Goal: Transaction & Acquisition: Purchase product/service

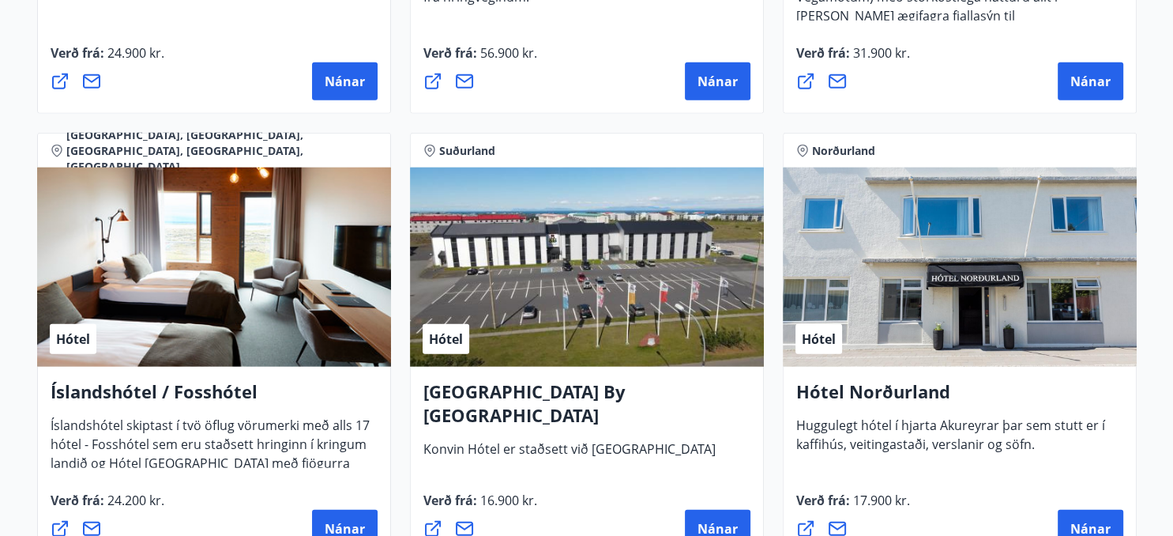
scroll to position [3979, 0]
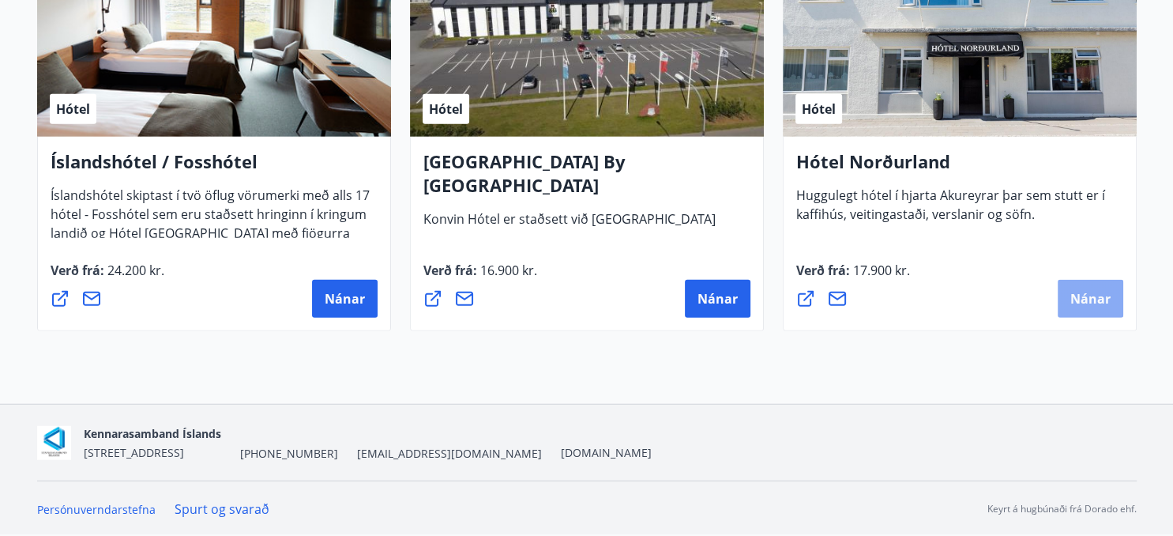
click at [1100, 303] on span "Nánar" at bounding box center [1090, 298] width 40 height 17
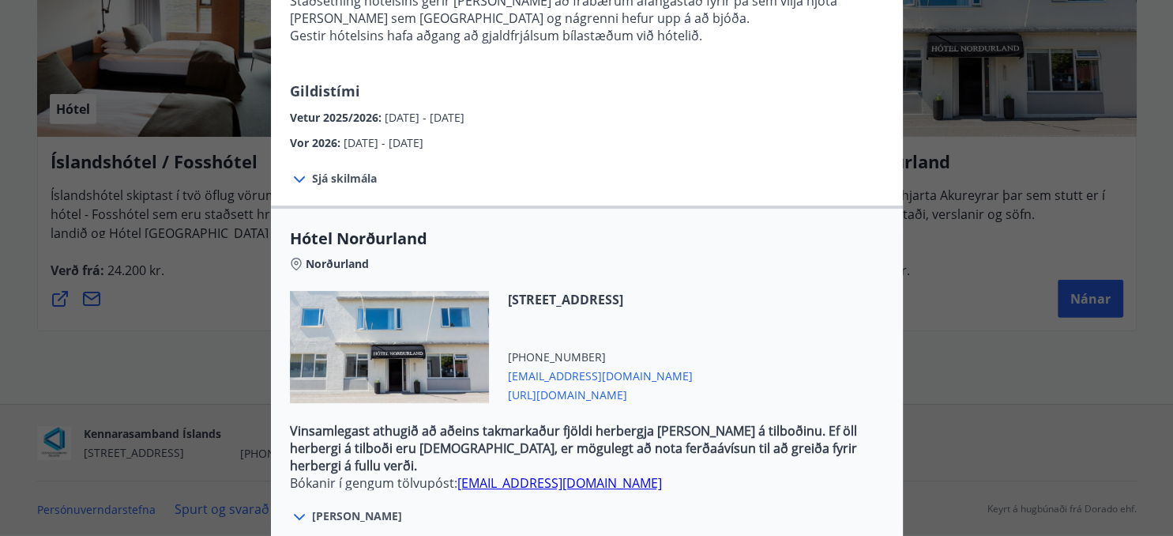
scroll to position [440, 0]
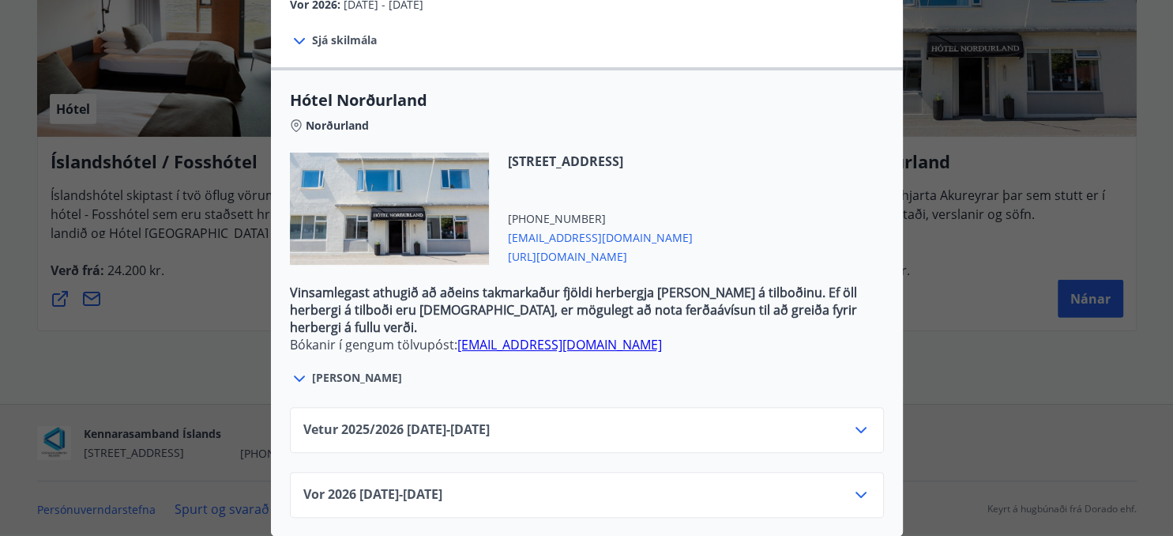
click at [863, 428] on icon at bounding box center [861, 429] width 19 height 19
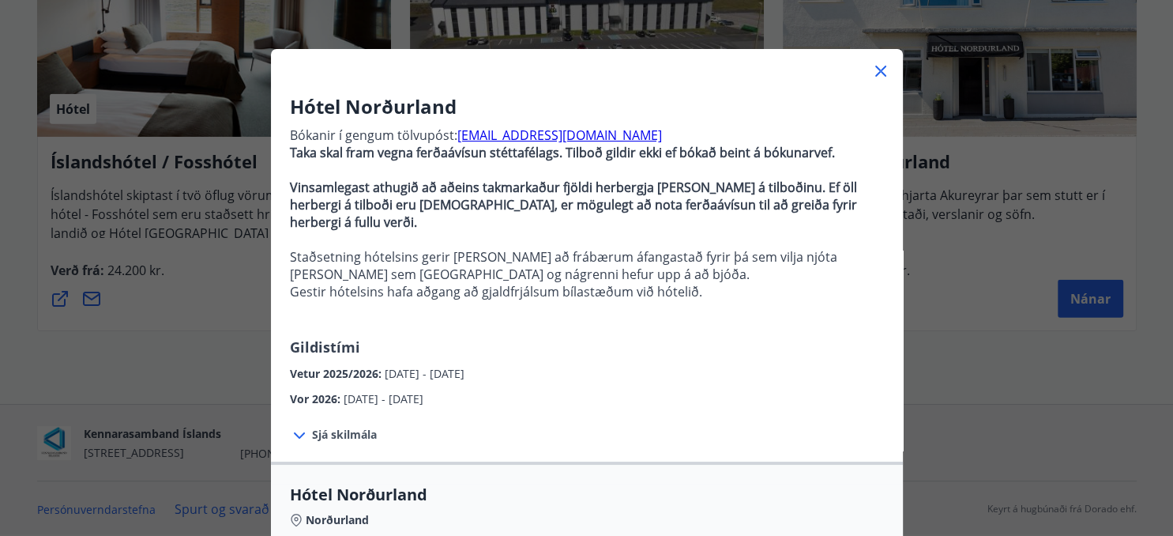
scroll to position [0, 0]
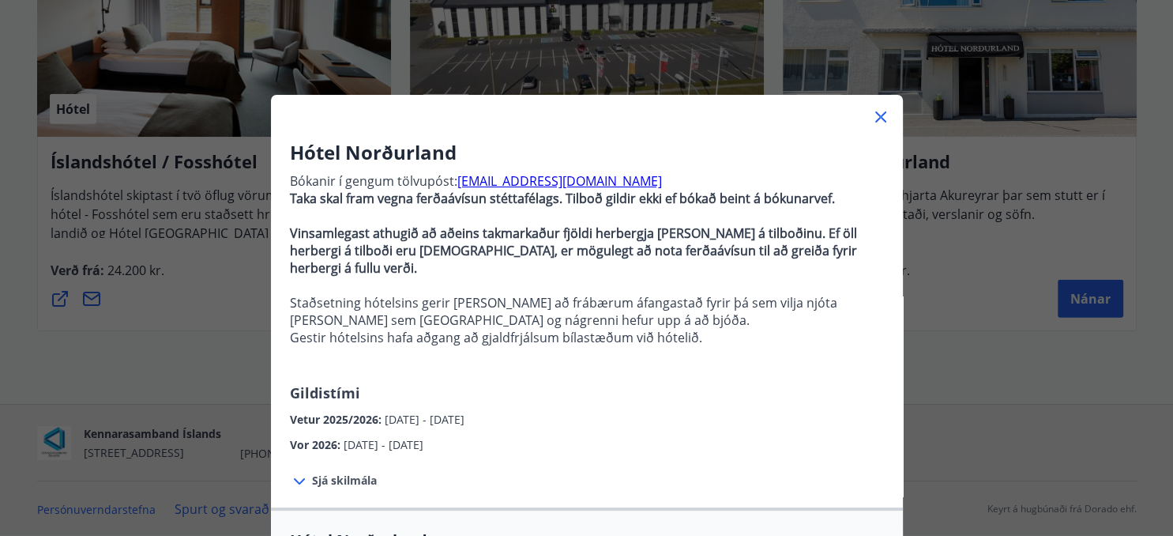
drag, startPoint x: 880, startPoint y: 113, endPoint x: 887, endPoint y: 130, distance: 18.0
click at [880, 114] on icon at bounding box center [880, 116] width 19 height 19
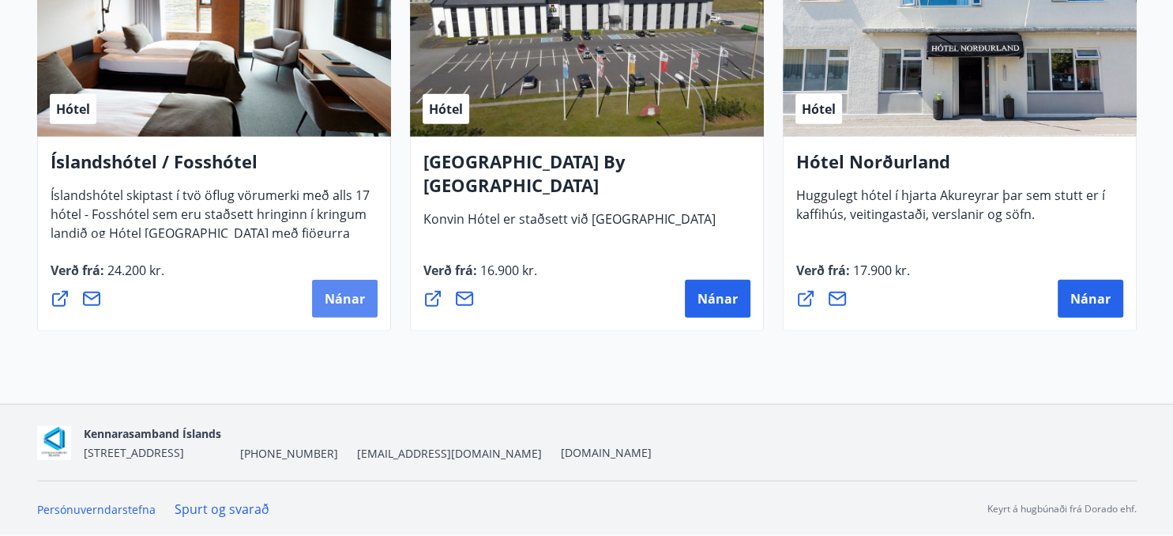
click at [336, 296] on span "Nánar" at bounding box center [345, 298] width 40 height 17
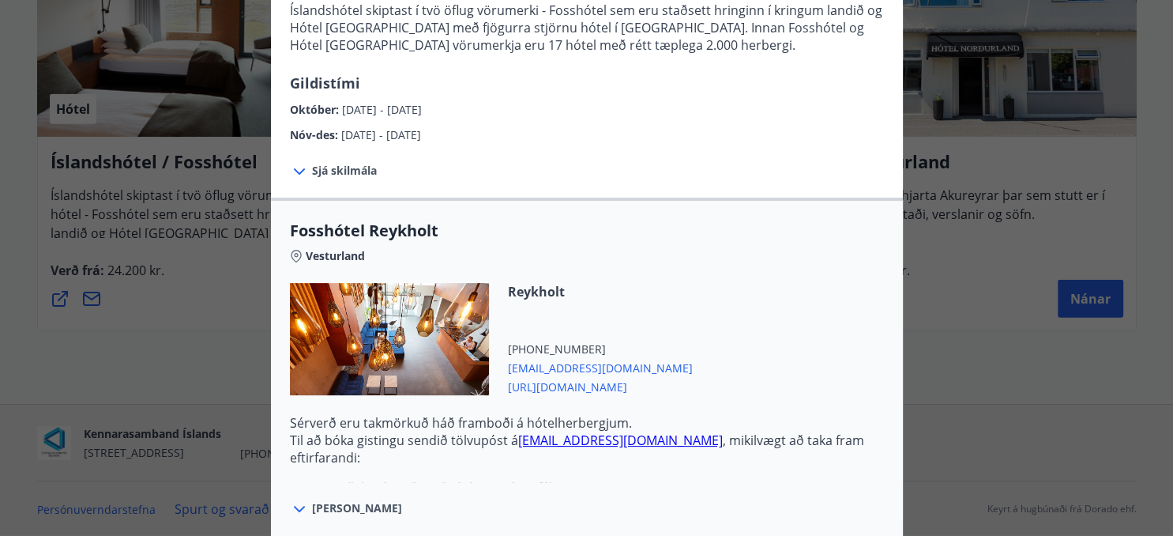
scroll to position [501, 0]
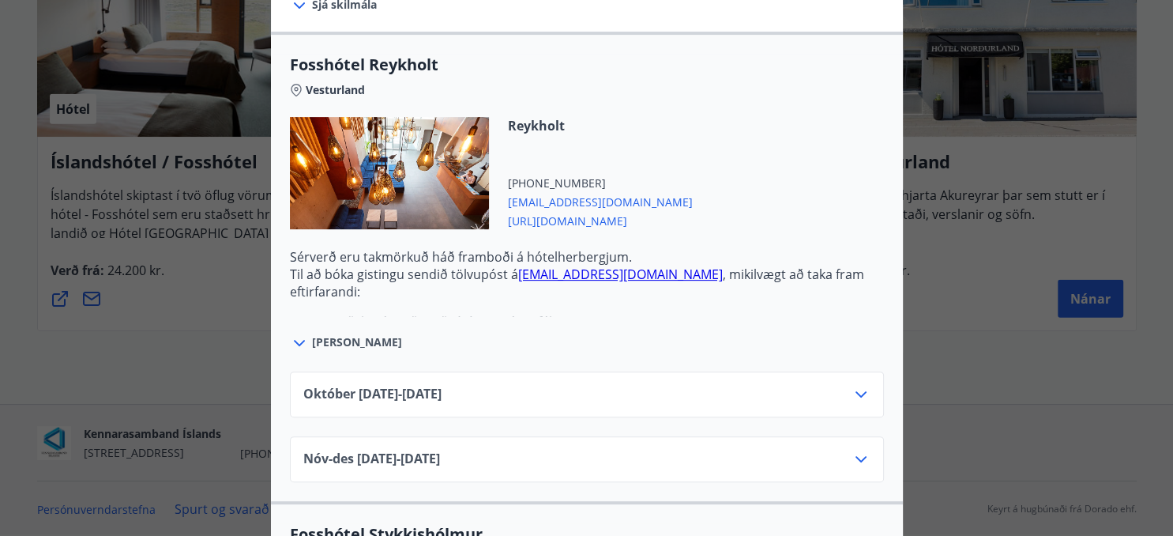
click at [863, 391] on icon at bounding box center [861, 394] width 19 height 19
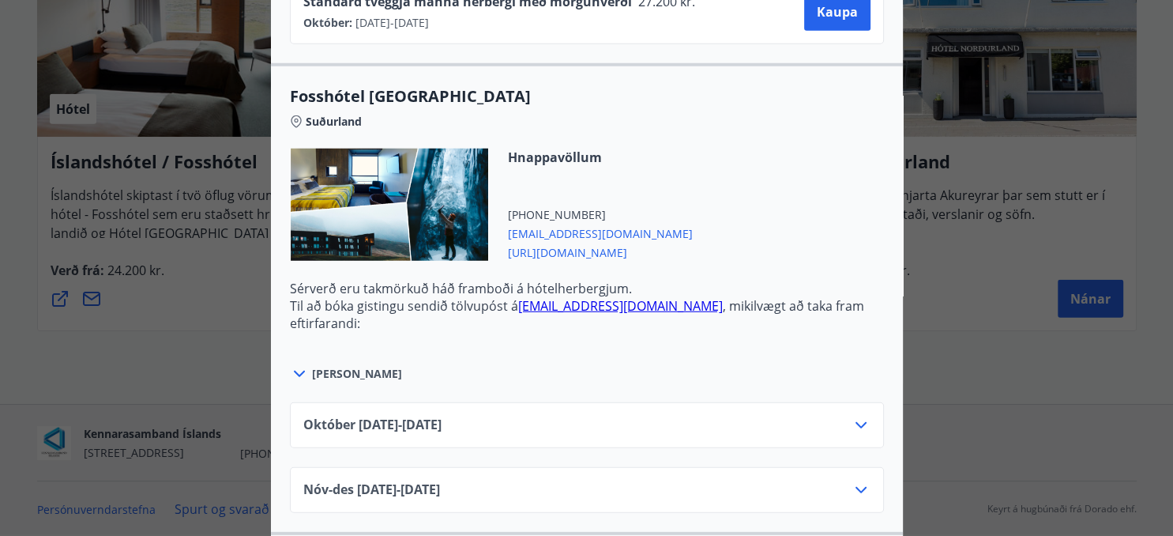
scroll to position [4215, 0]
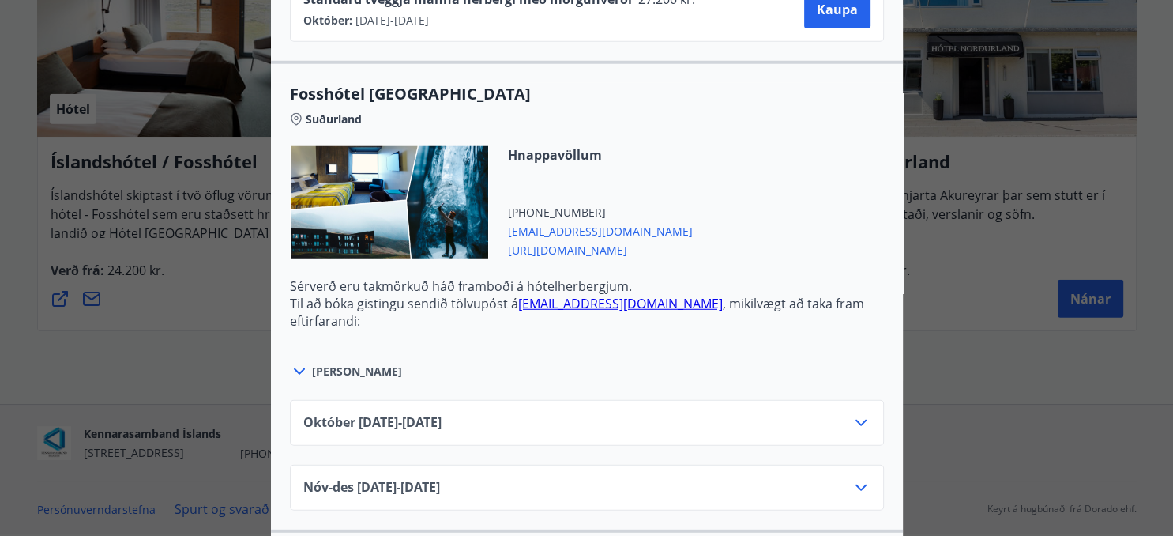
click at [862, 419] on icon at bounding box center [860, 422] width 11 height 6
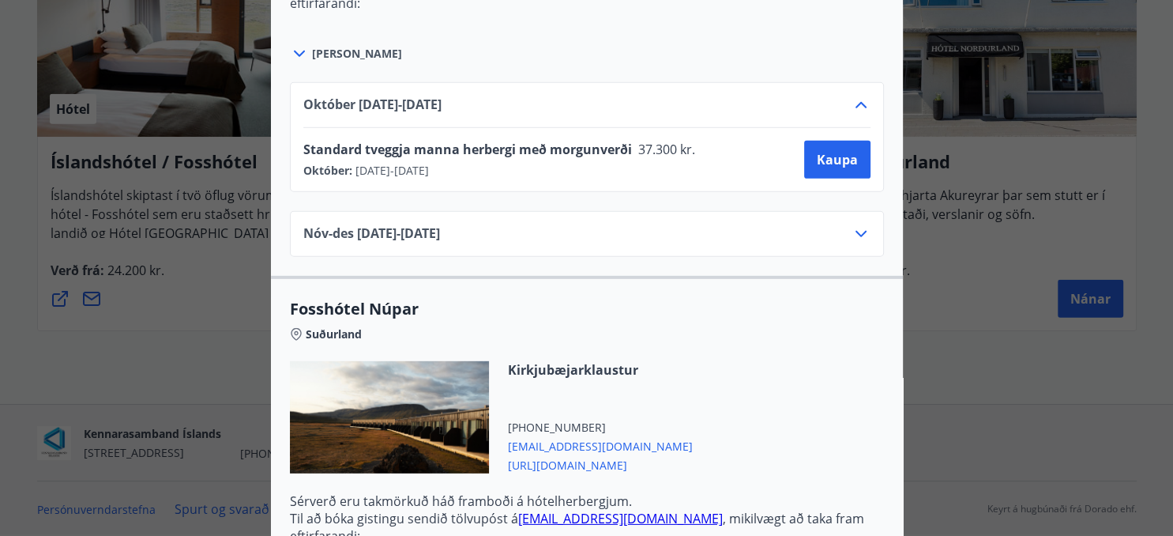
scroll to position [4536, 0]
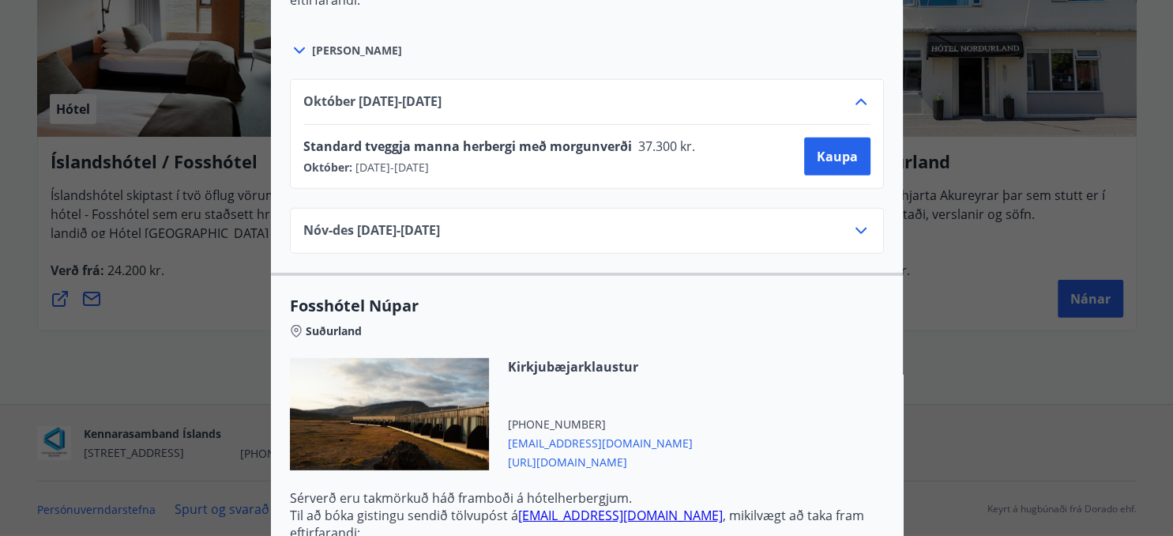
click at [862, 224] on icon at bounding box center [861, 230] width 19 height 19
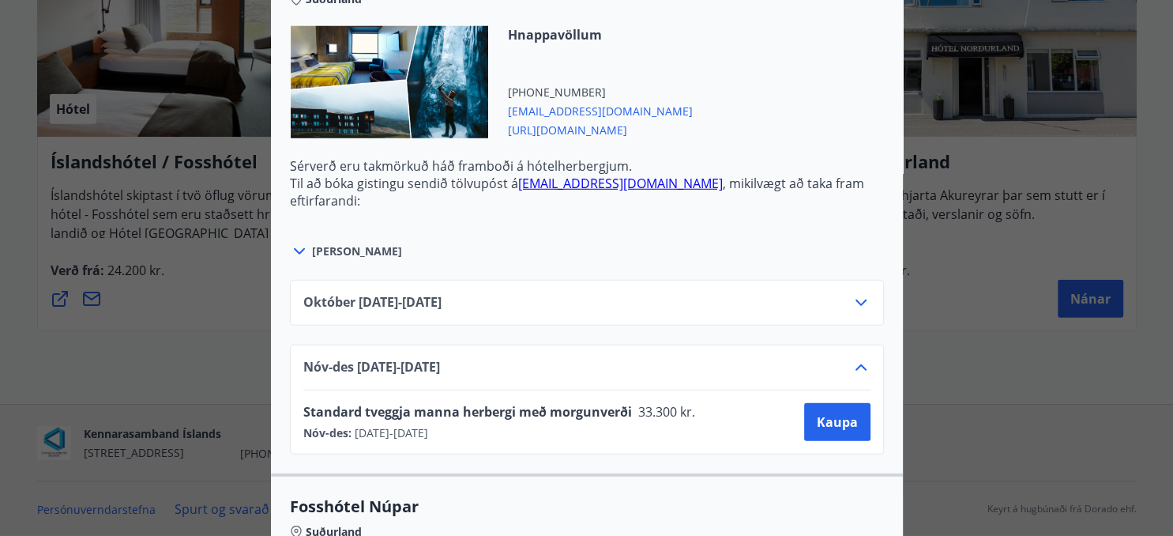
scroll to position [4736, 0]
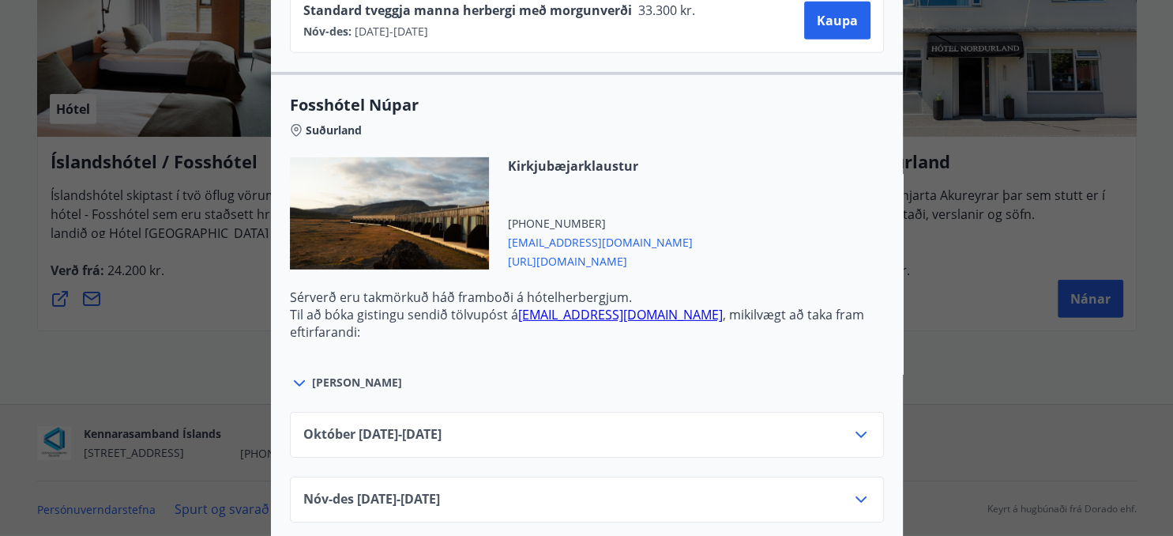
click at [861, 426] on icon at bounding box center [861, 434] width 19 height 19
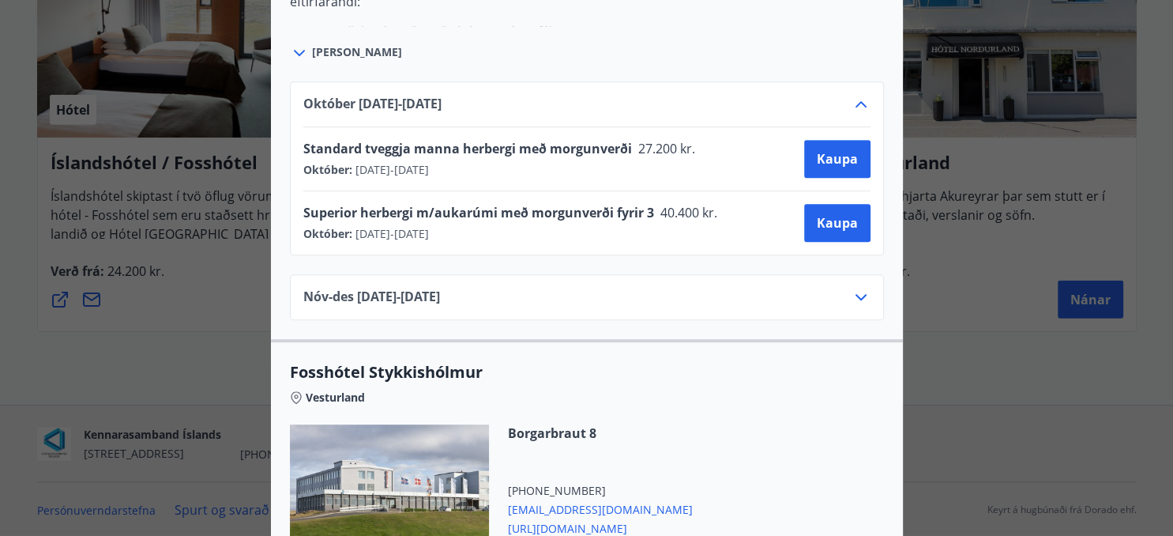
scroll to position [0, 0]
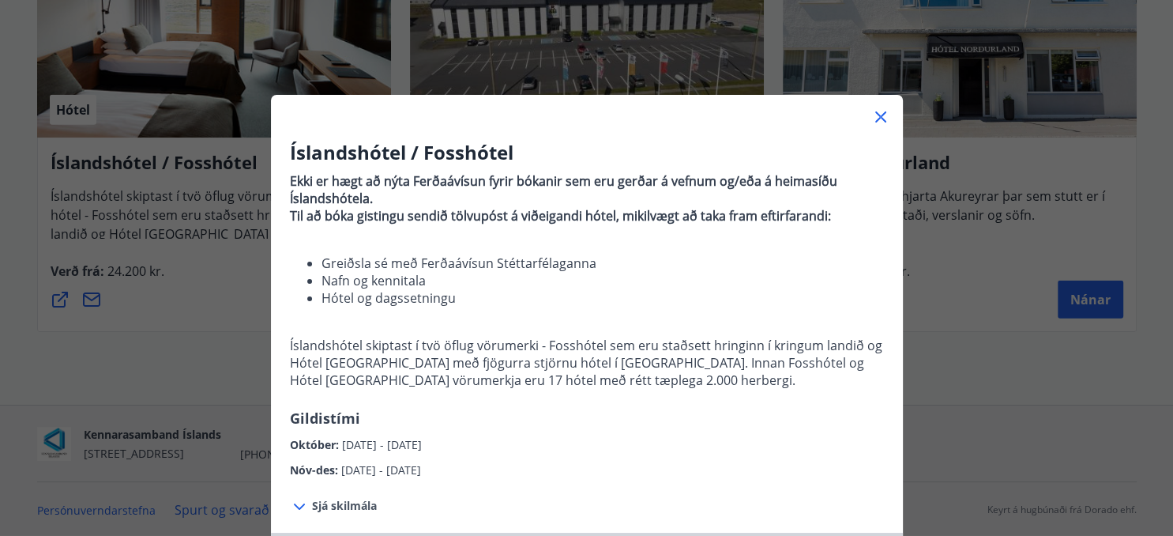
click at [882, 112] on icon at bounding box center [880, 116] width 19 height 19
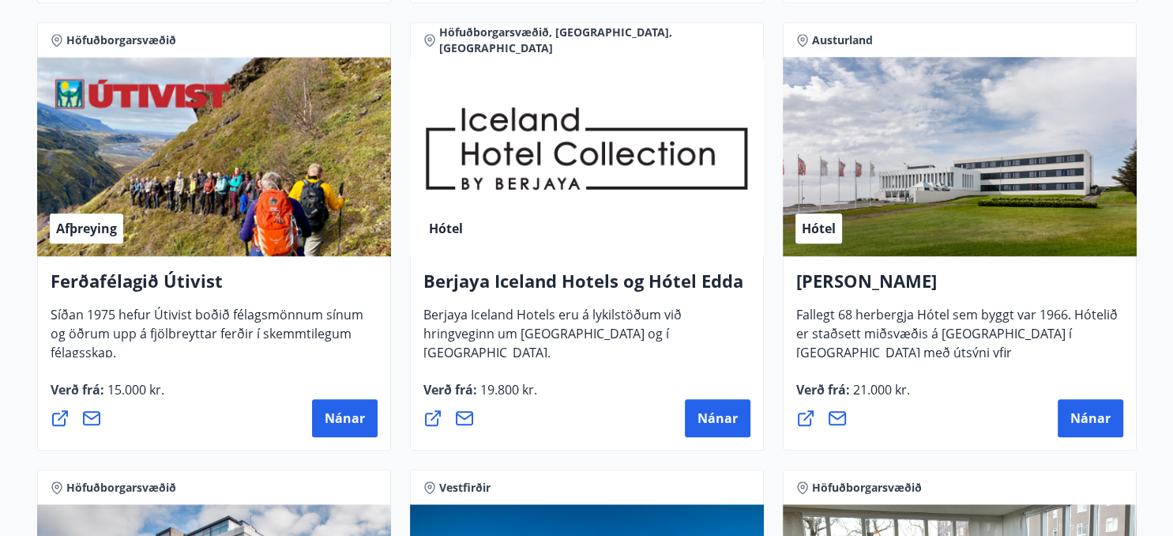
scroll to position [1626, 0]
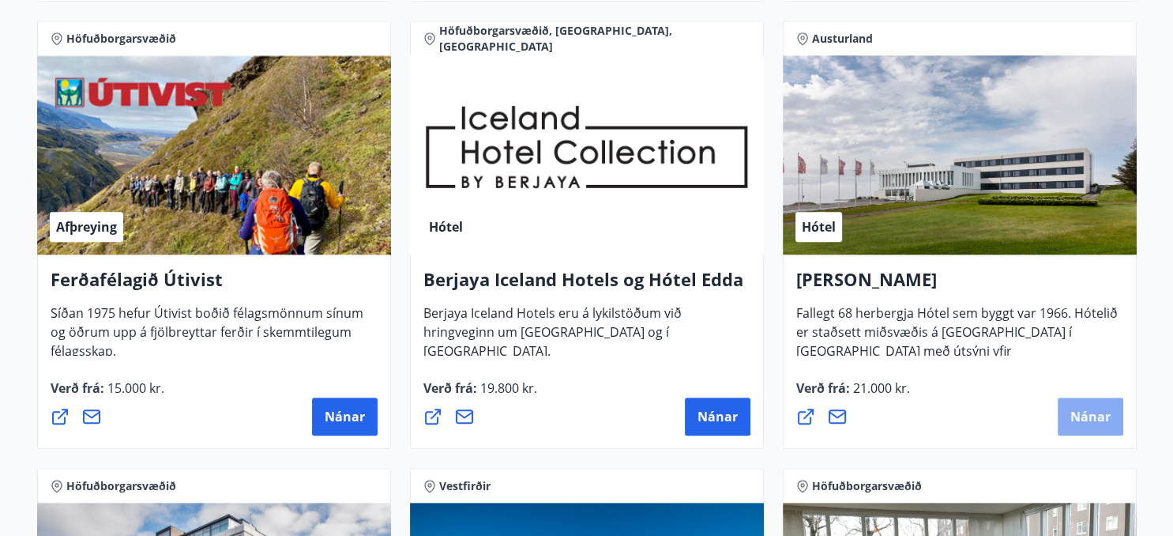
click at [1087, 415] on span "Nánar" at bounding box center [1090, 416] width 40 height 17
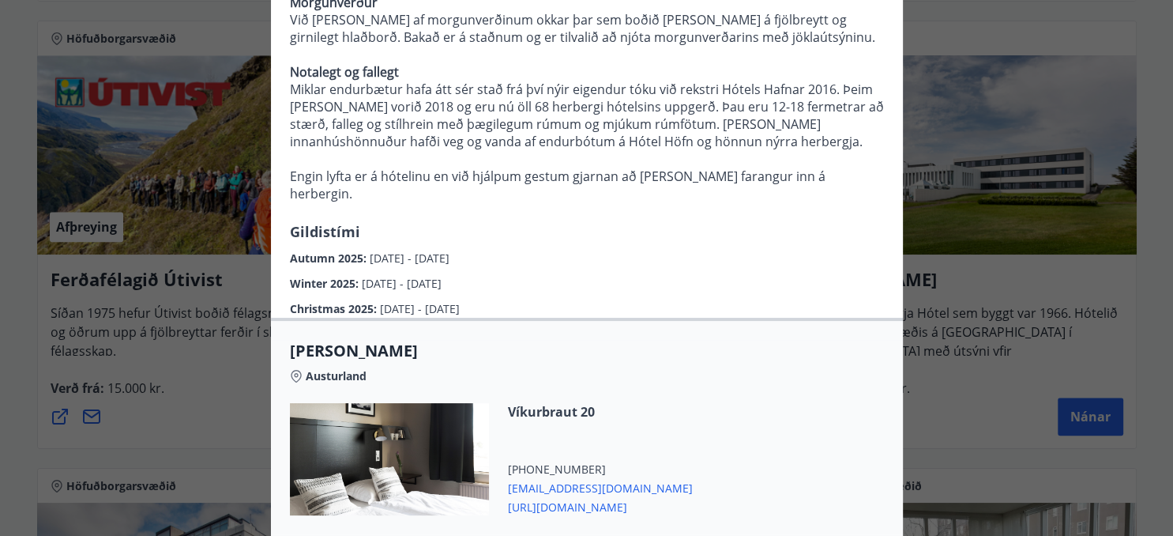
scroll to position [476, 0]
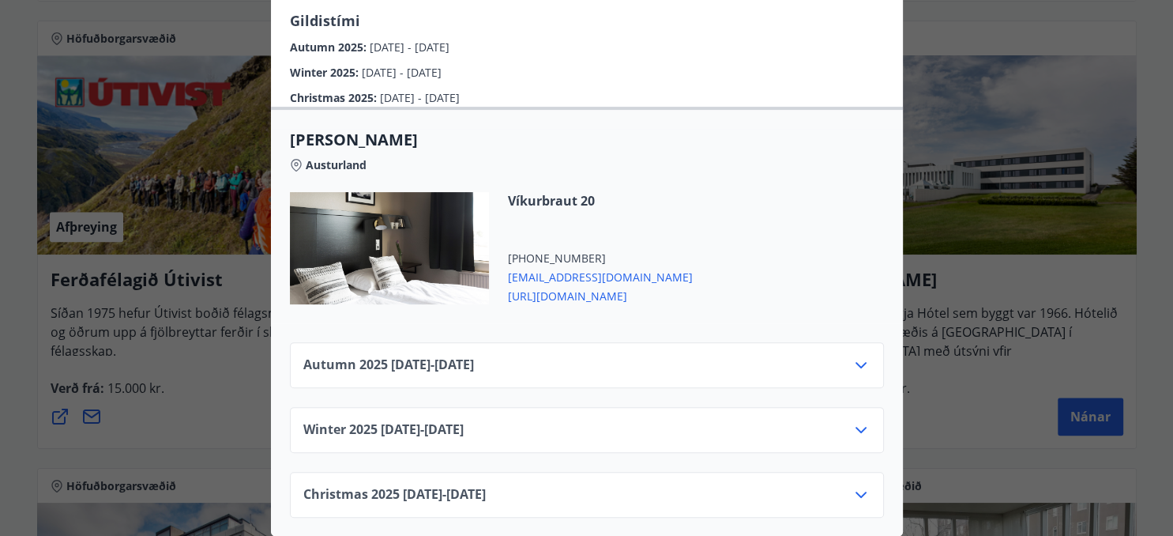
click at [861, 364] on icon at bounding box center [861, 364] width 19 height 19
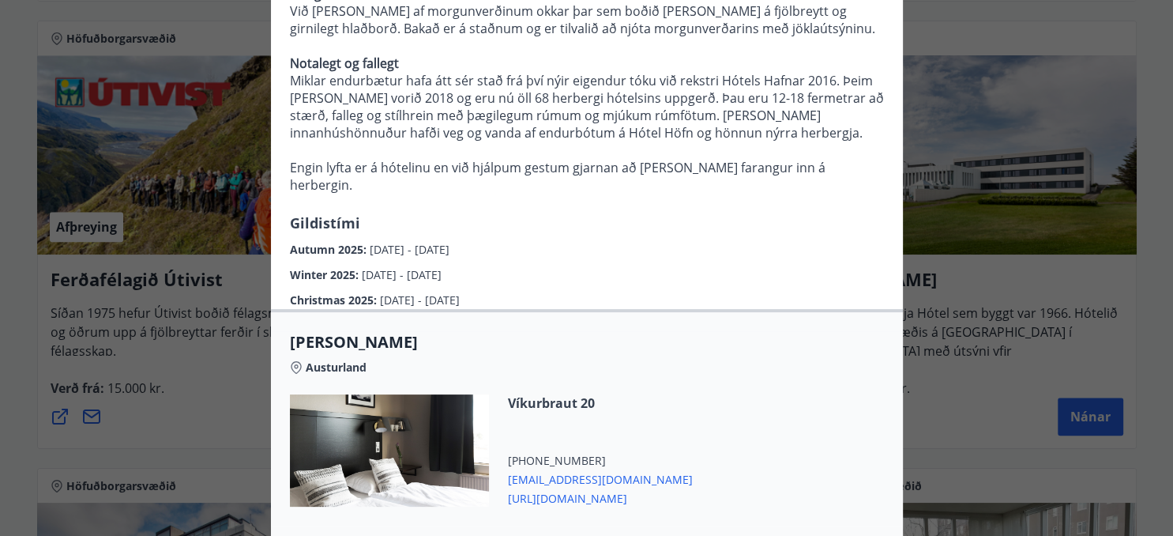
scroll to position [0, 0]
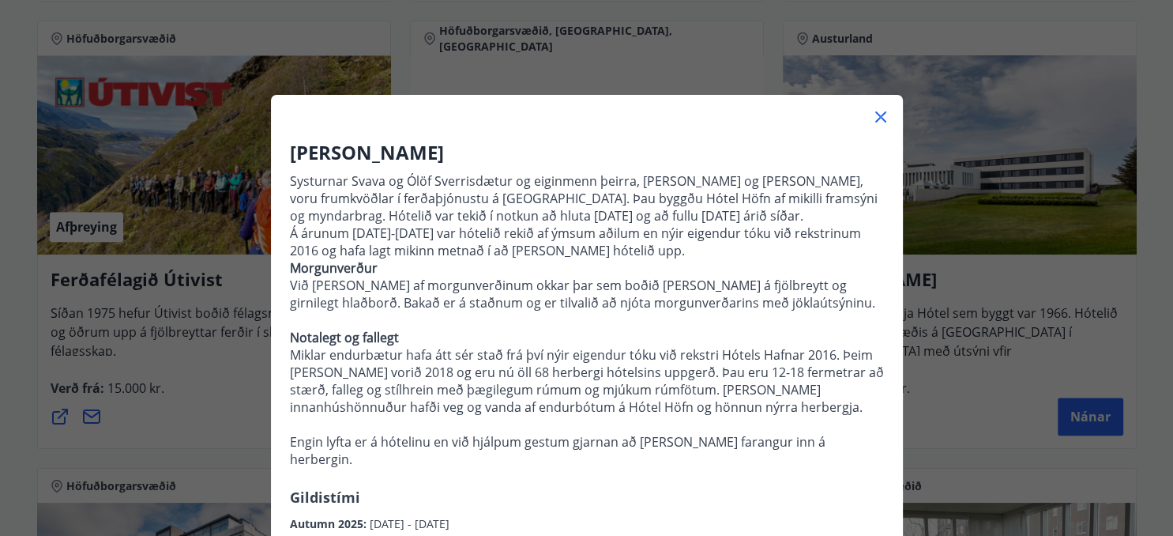
click at [881, 112] on icon at bounding box center [880, 116] width 19 height 19
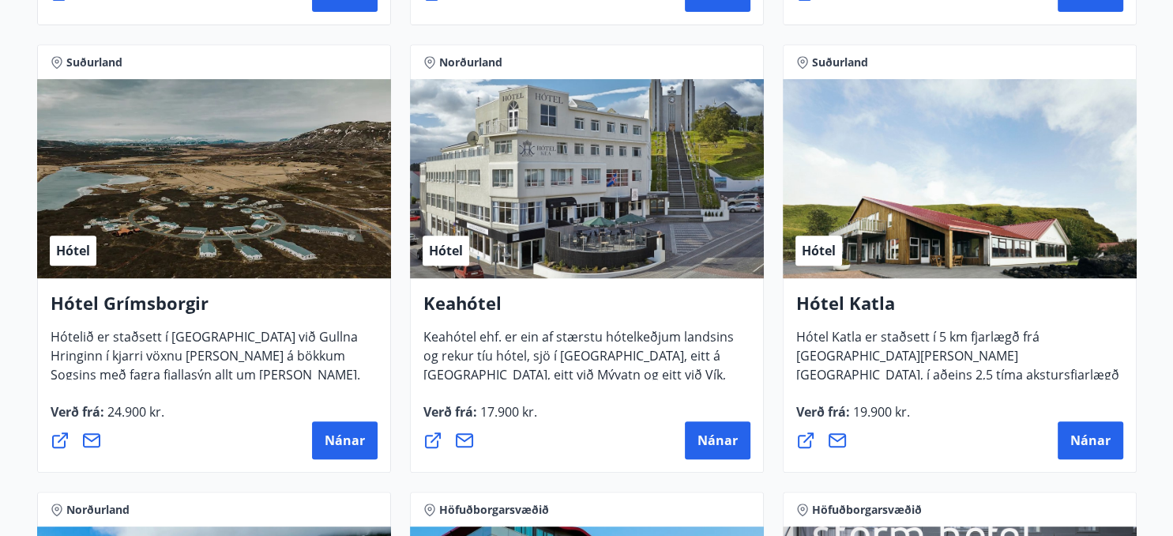
scroll to position [730, 0]
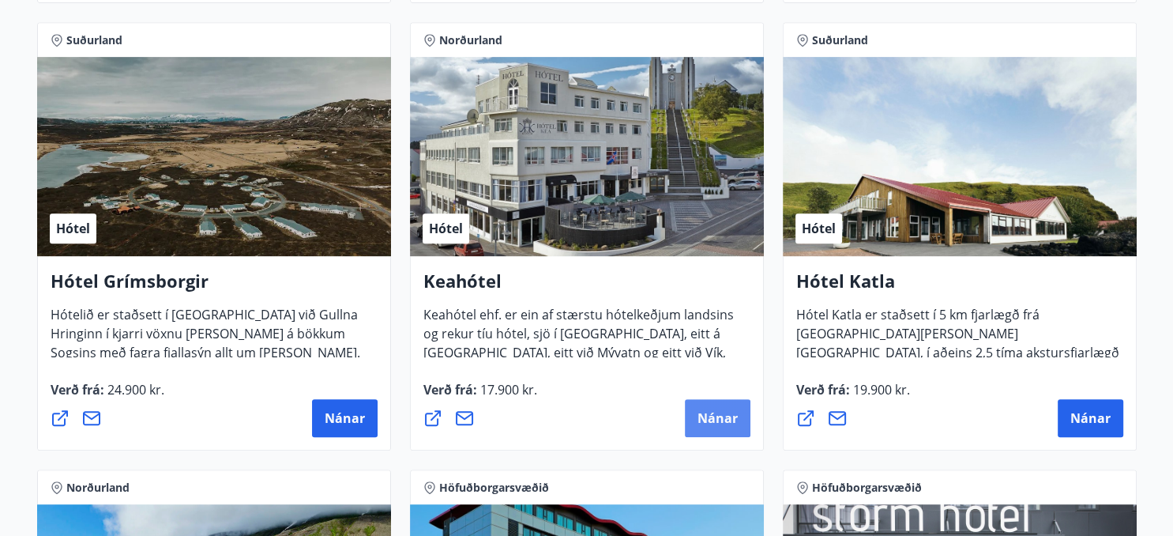
click at [719, 413] on span "Nánar" at bounding box center [718, 417] width 40 height 17
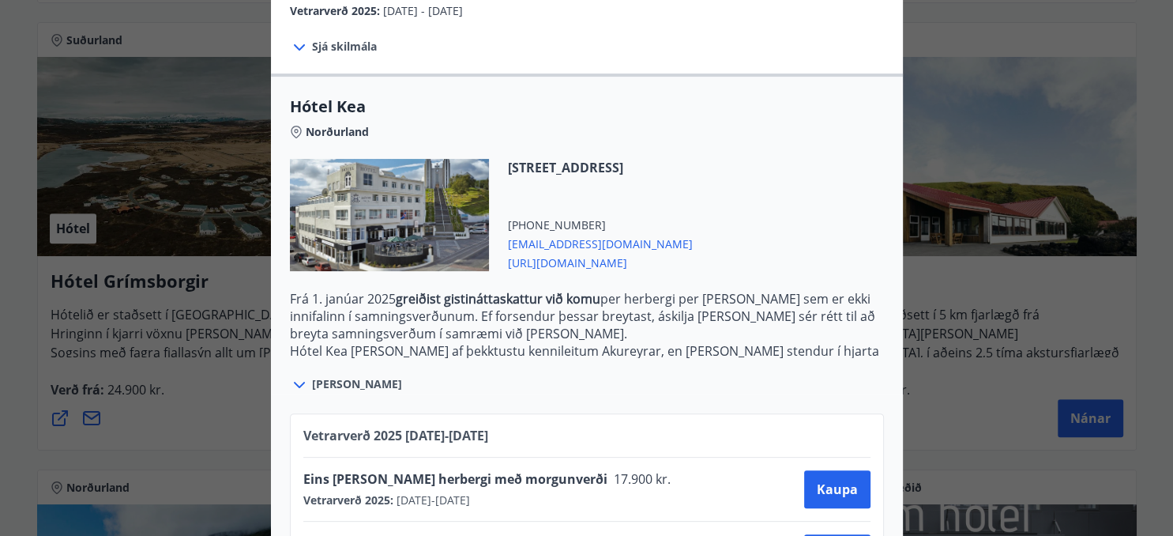
scroll to position [372, 0]
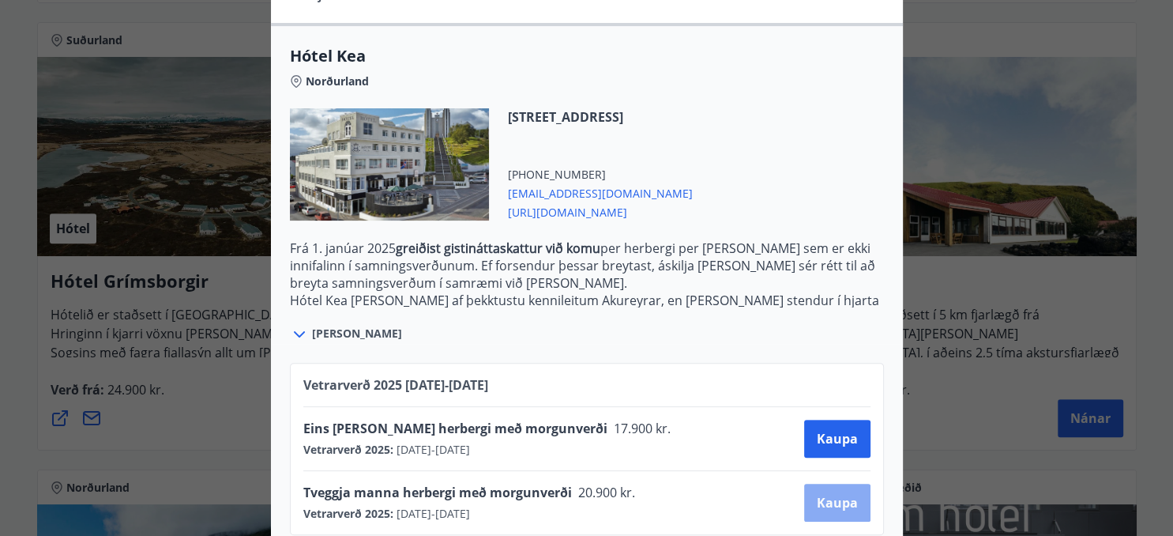
click at [837, 494] on span "Kaupa" at bounding box center [837, 502] width 41 height 17
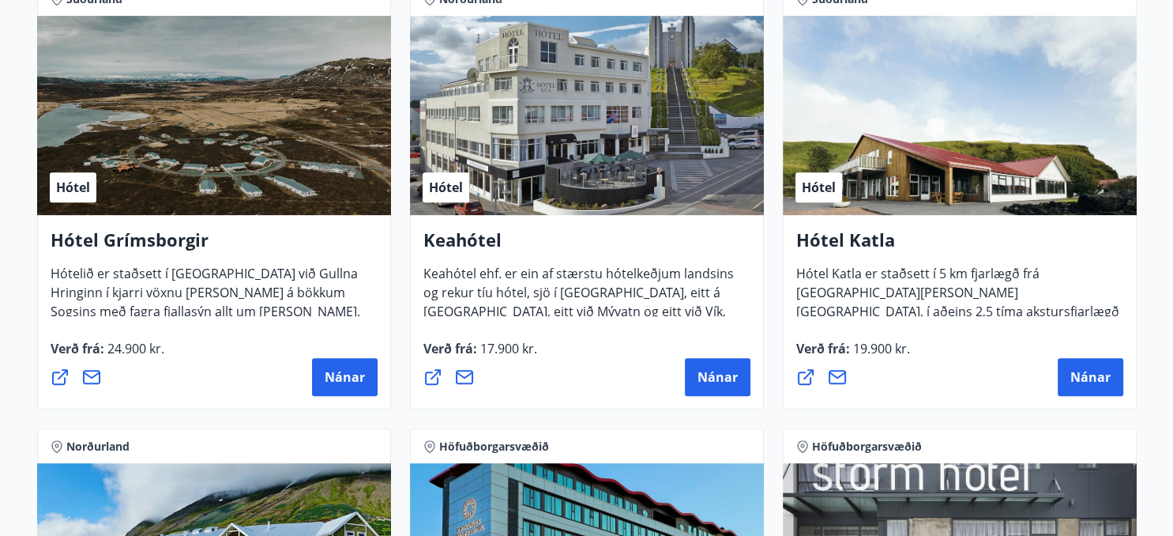
scroll to position [773, 0]
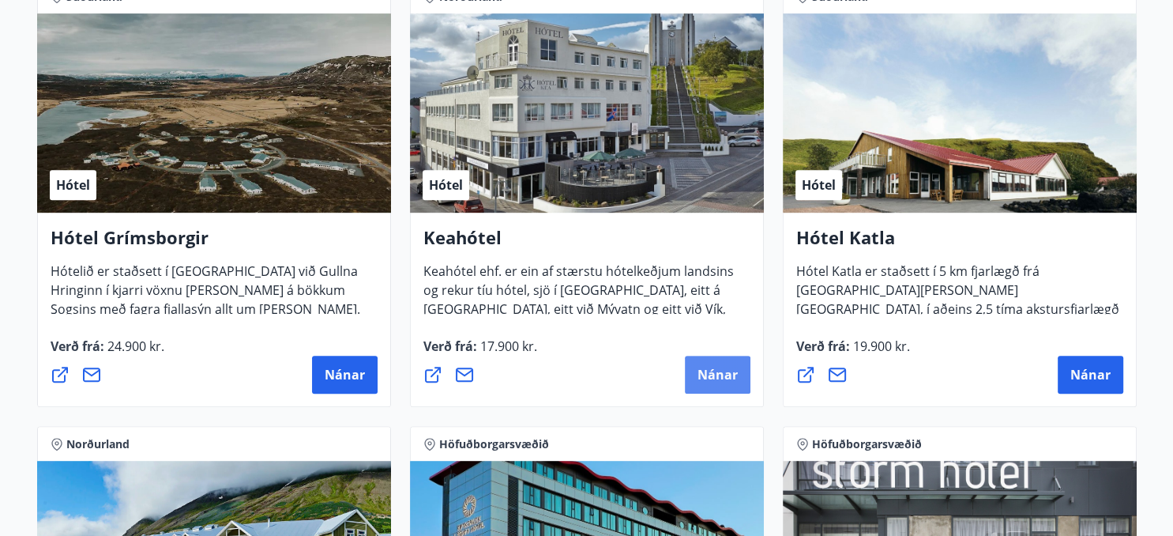
click at [715, 374] on span "Nánar" at bounding box center [718, 374] width 40 height 17
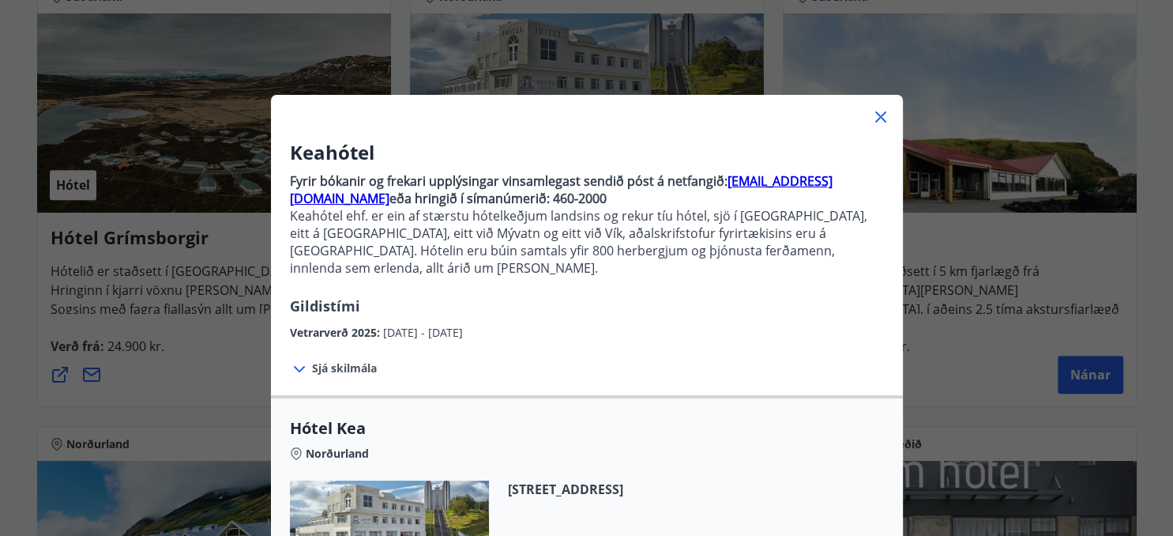
click at [334, 360] on span "Sjá skilmála" at bounding box center [344, 368] width 65 height 16
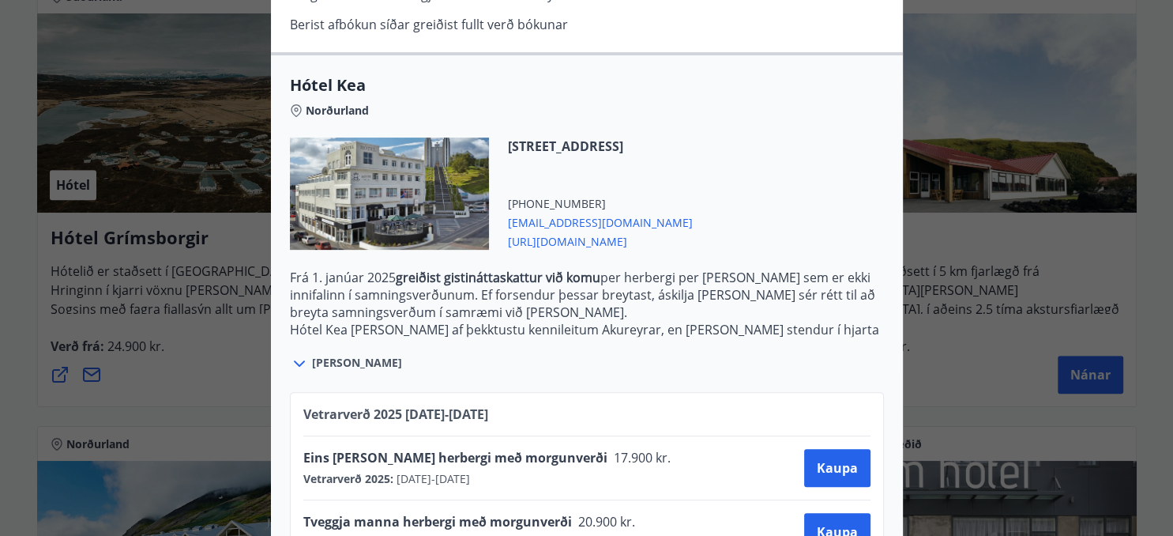
scroll to position [483, 0]
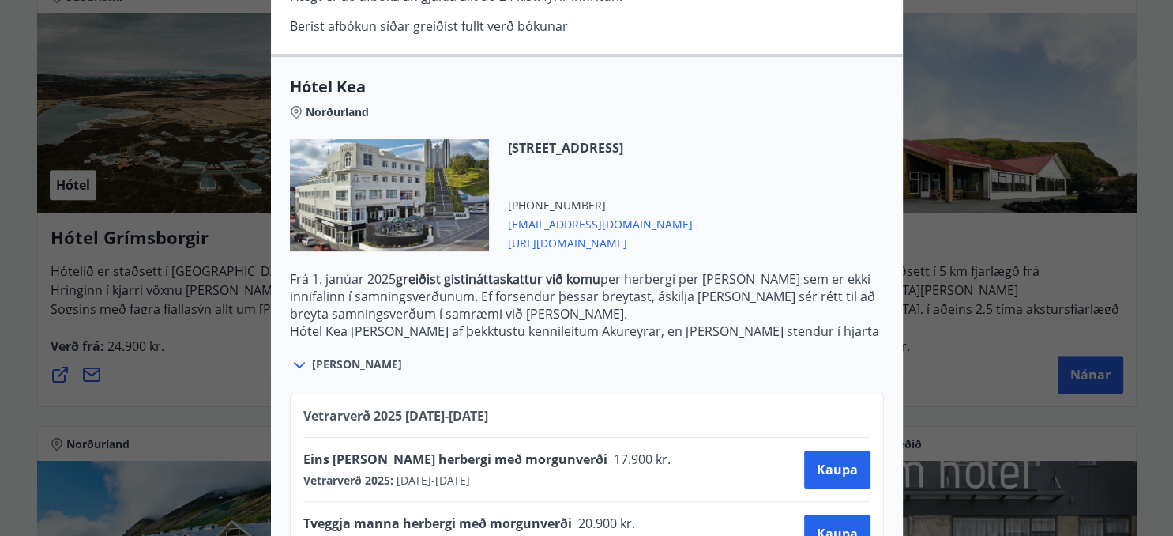
click at [301, 355] on icon at bounding box center [299, 364] width 19 height 19
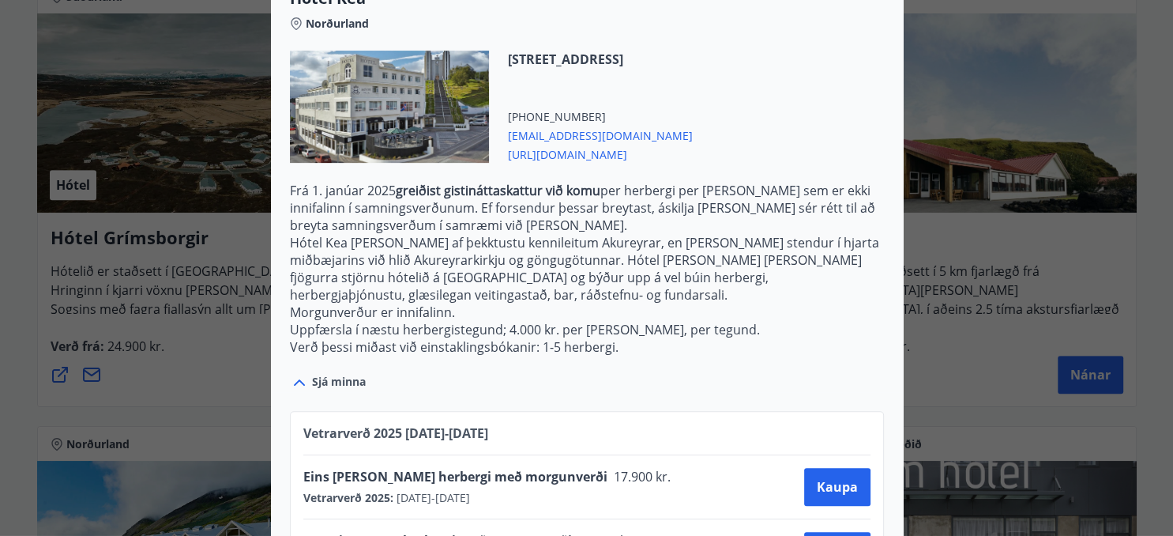
scroll to position [603, 0]
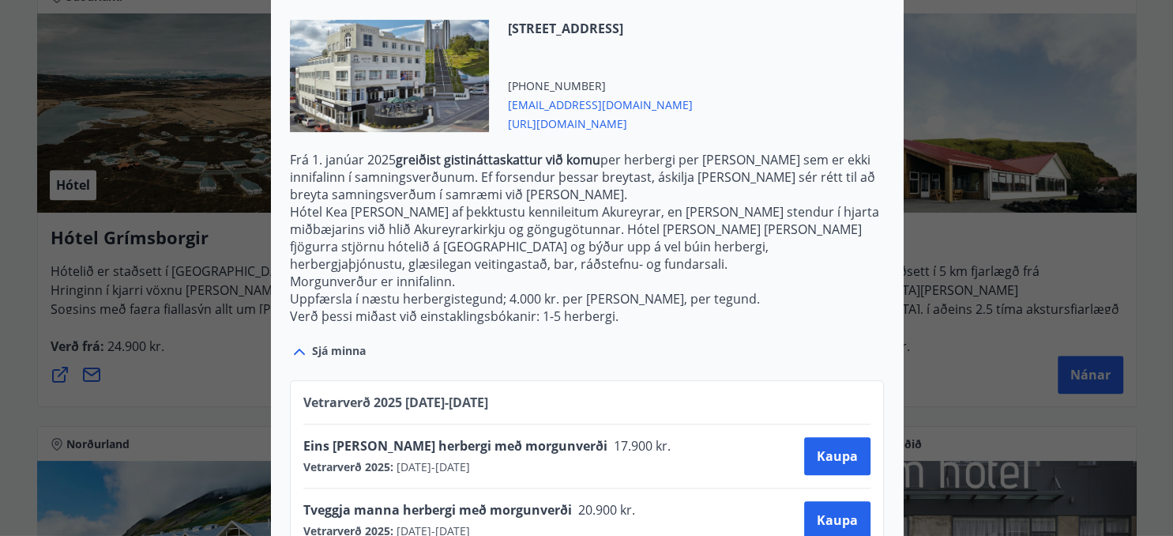
click at [607, 501] on div "Tveggja manna herbergi með morgunverði 20.900 kr." at bounding box center [474, 512] width 342 height 22
click at [837, 511] on span "Kaupa" at bounding box center [837, 519] width 41 height 17
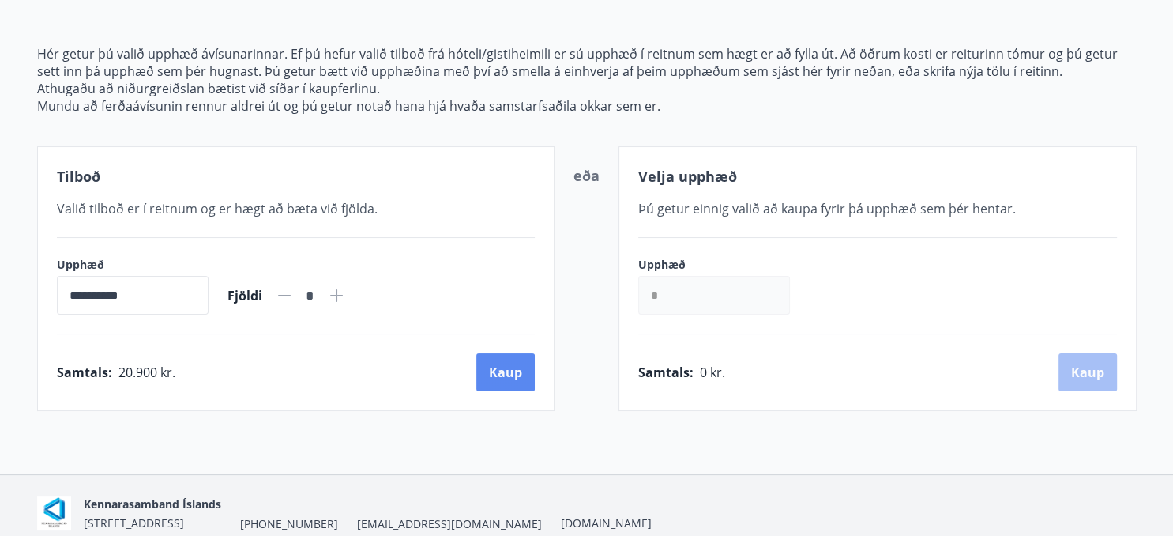
click at [506, 372] on button "Kaup" at bounding box center [505, 372] width 58 height 38
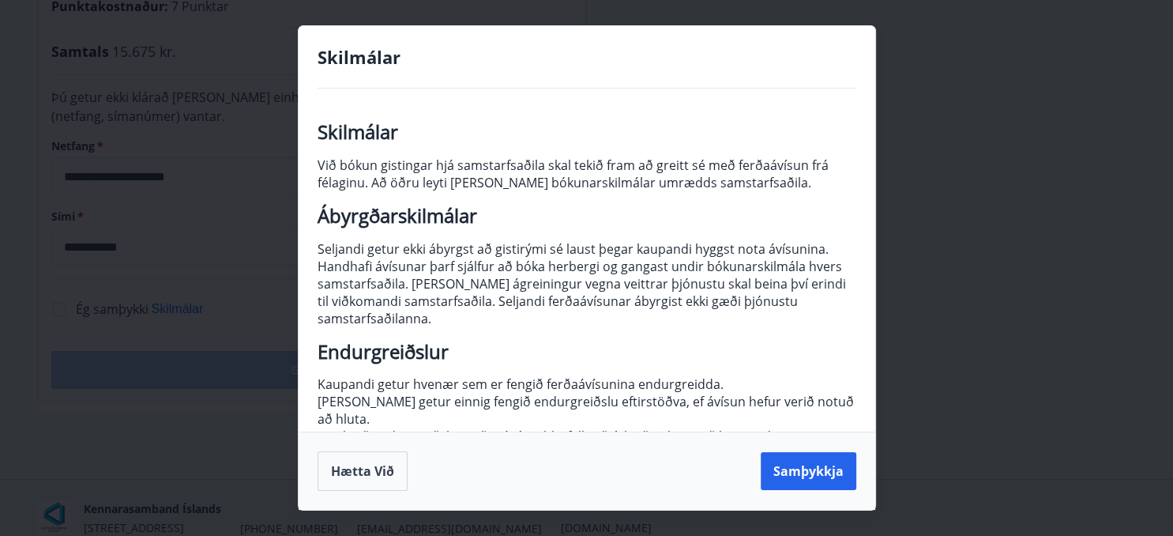
scroll to position [233, 0]
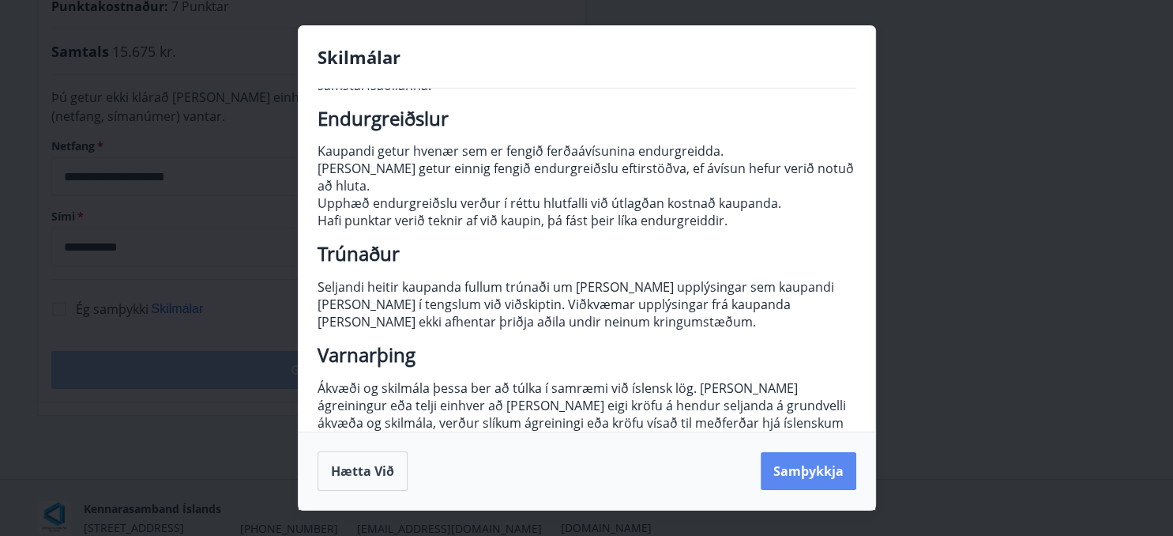
click at [798, 468] on button "Samþykkja" at bounding box center [809, 471] width 96 height 38
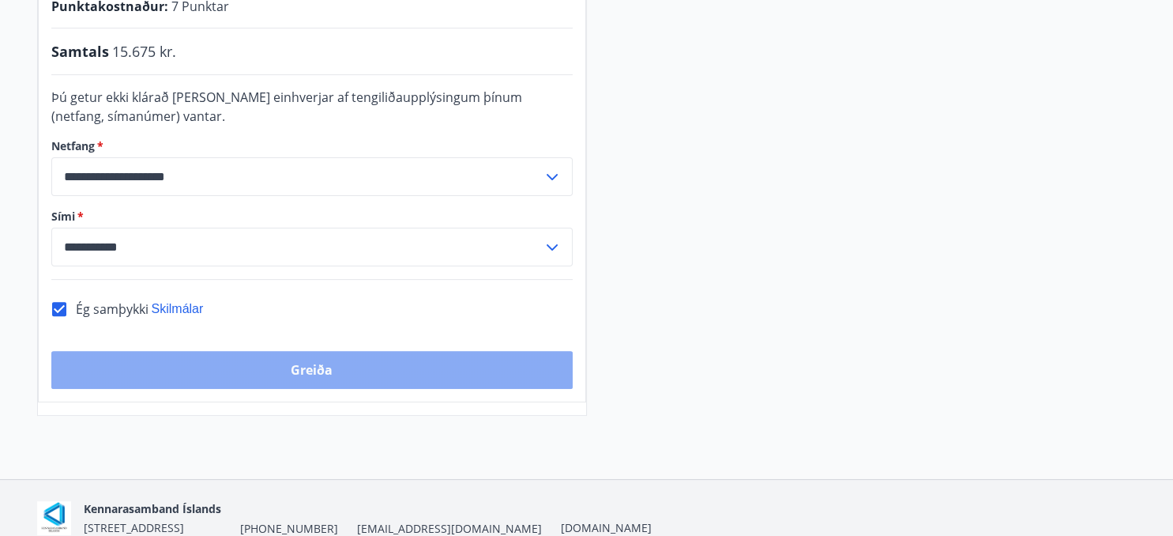
click at [310, 366] on button "Greiða" at bounding box center [311, 370] width 521 height 38
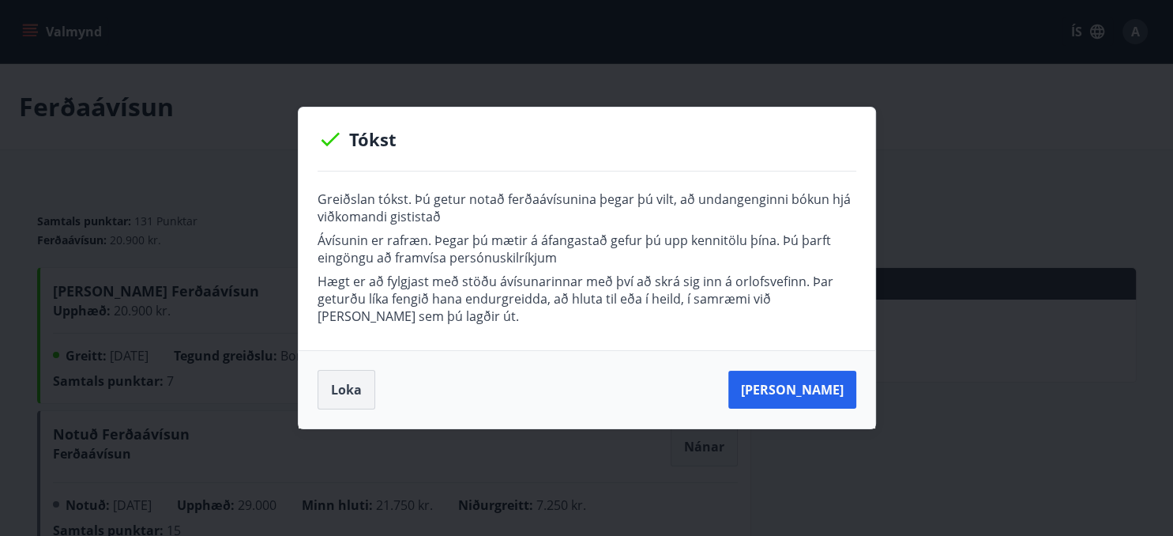
click at [349, 391] on button "Loka" at bounding box center [347, 389] width 58 height 39
click at [349, 391] on div "Tókst Greiðslan tókst. Þú getur notað ferðaávísunina þegar þú vilt, að undangen…" at bounding box center [586, 268] width 1173 height 536
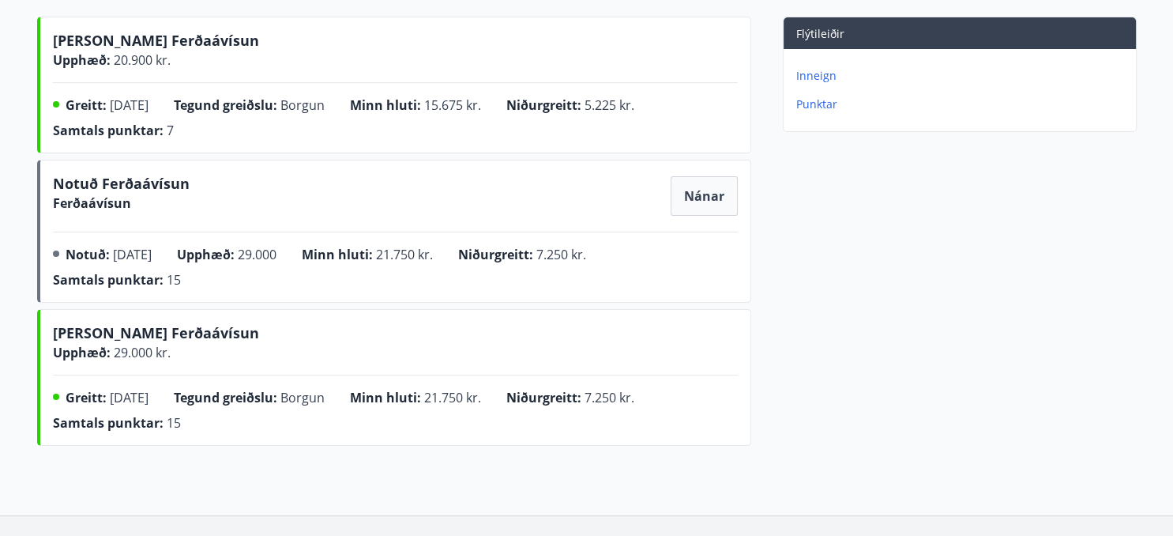
scroll to position [251, 0]
click at [817, 73] on p "Inneign" at bounding box center [962, 75] width 333 height 16
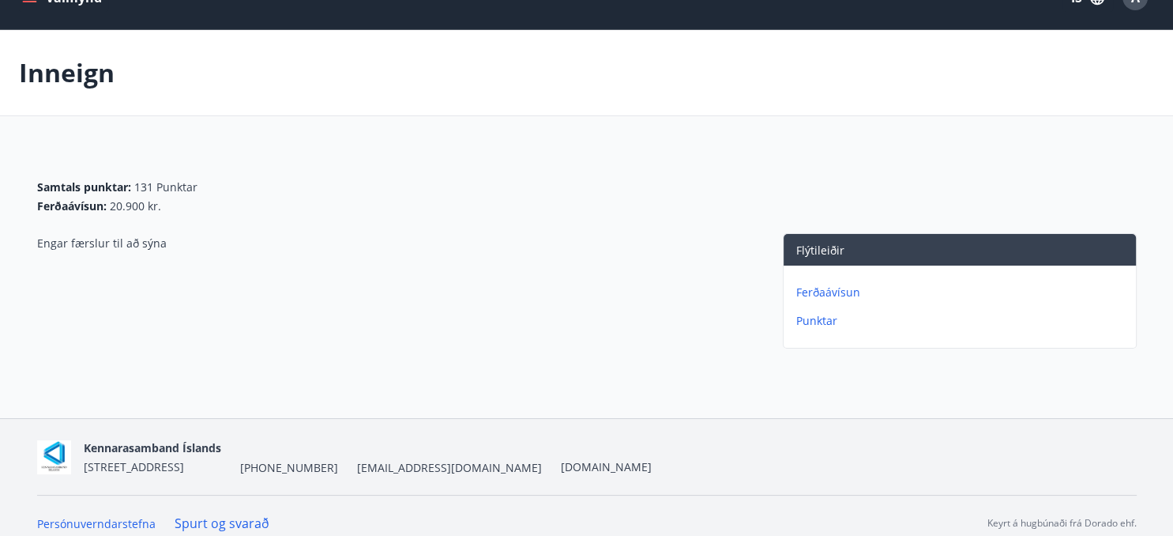
scroll to position [48, 0]
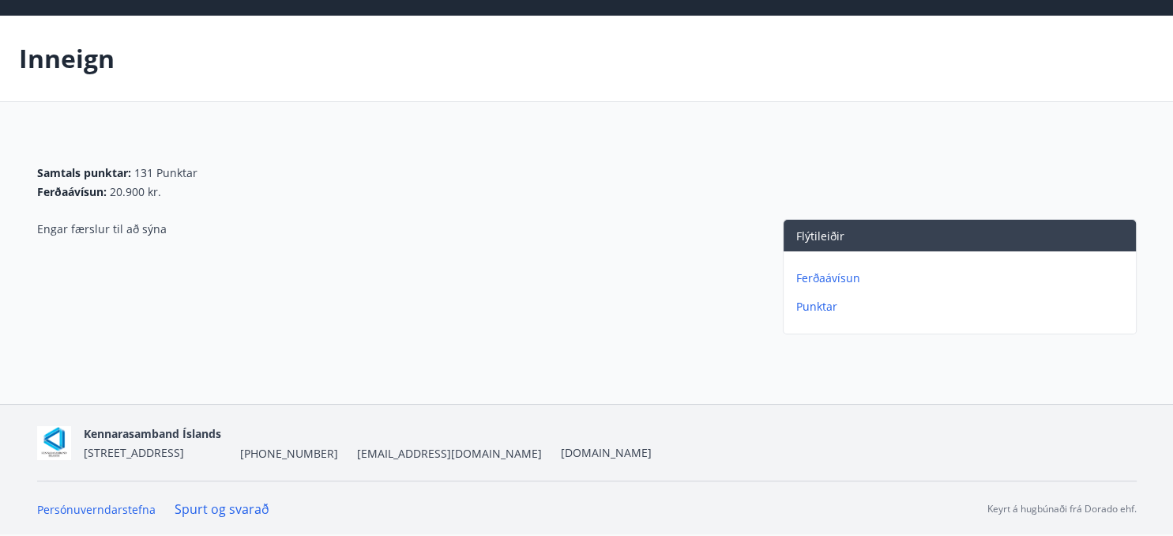
click at [833, 276] on p "Ferðaávísun" at bounding box center [962, 278] width 333 height 16
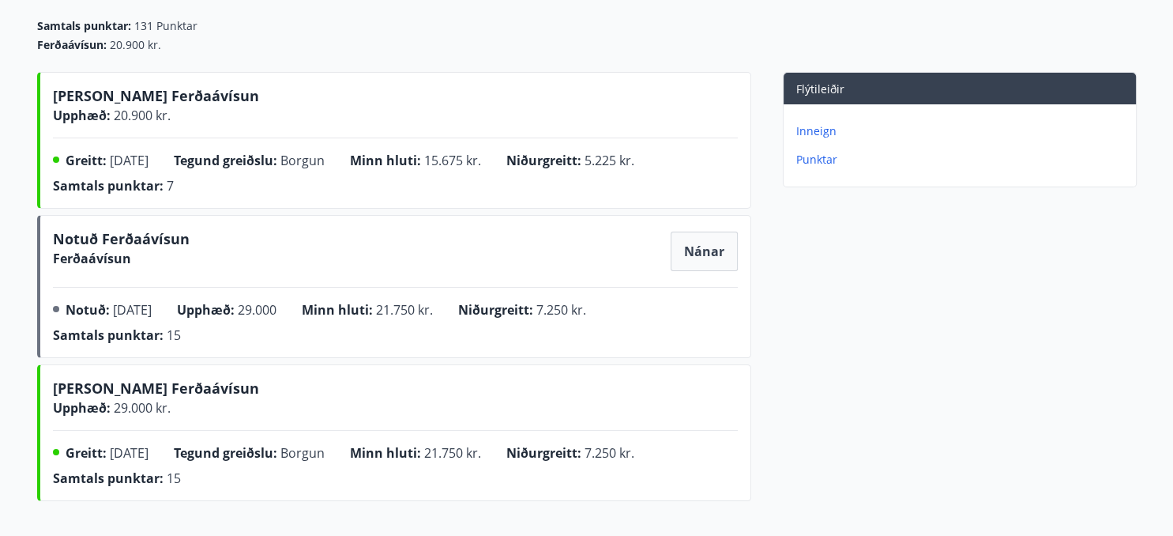
scroll to position [197, 0]
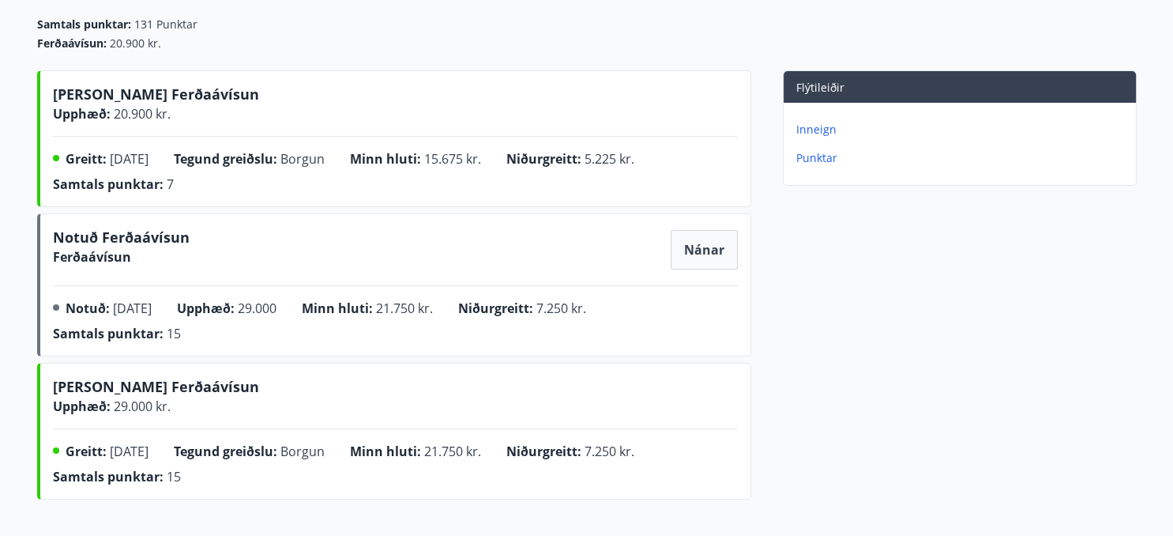
click at [171, 400] on span "Kaupa Ferðaávísun" at bounding box center [156, 389] width 206 height 25
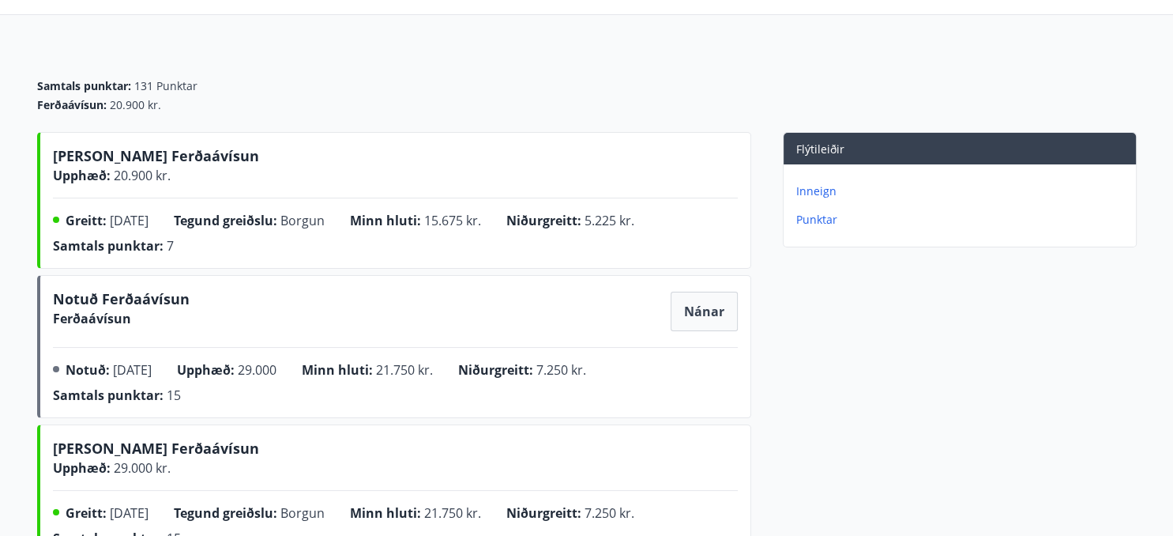
scroll to position [133, 0]
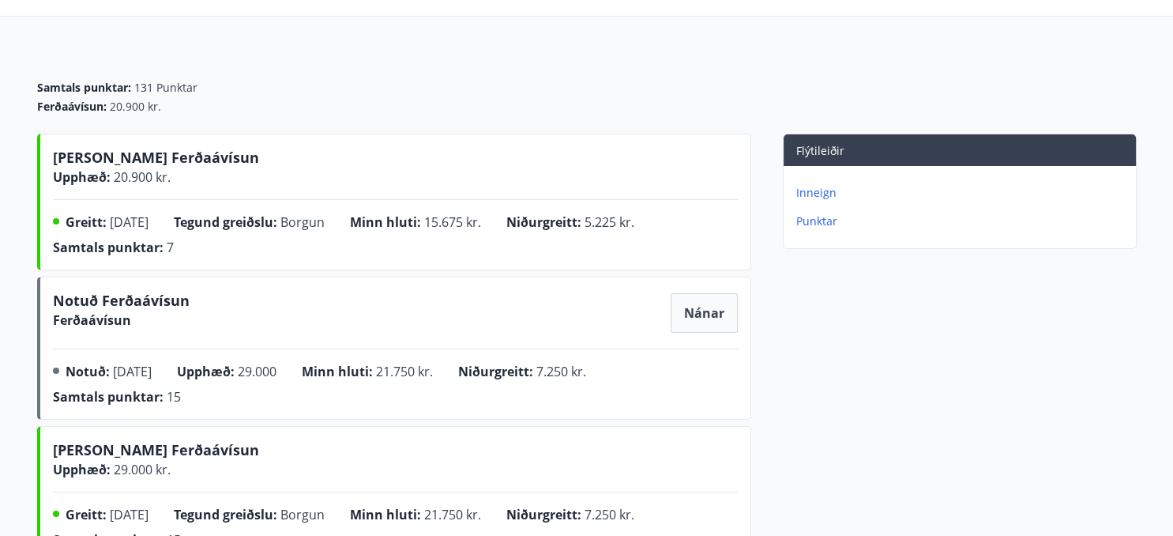
click at [814, 191] on p "Inneign" at bounding box center [962, 193] width 333 height 16
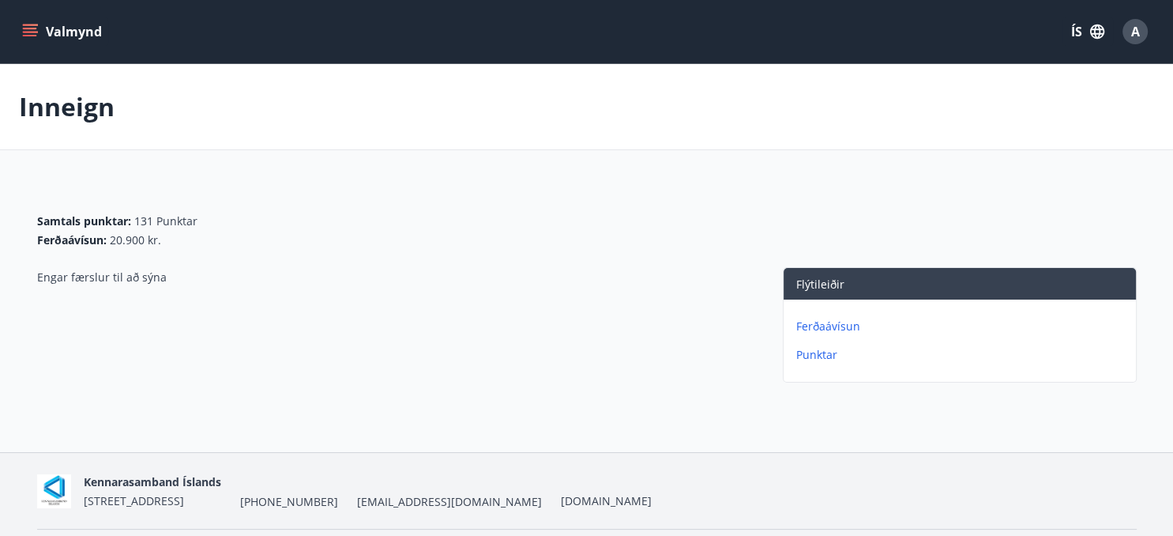
click at [810, 352] on p "Punktar" at bounding box center [962, 355] width 333 height 16
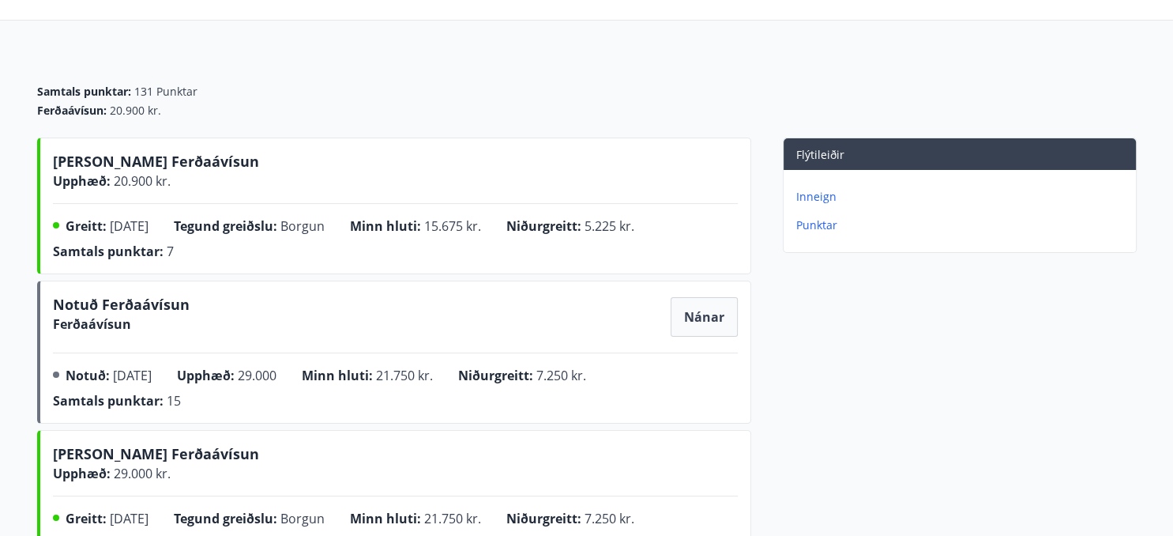
scroll to position [128, 0]
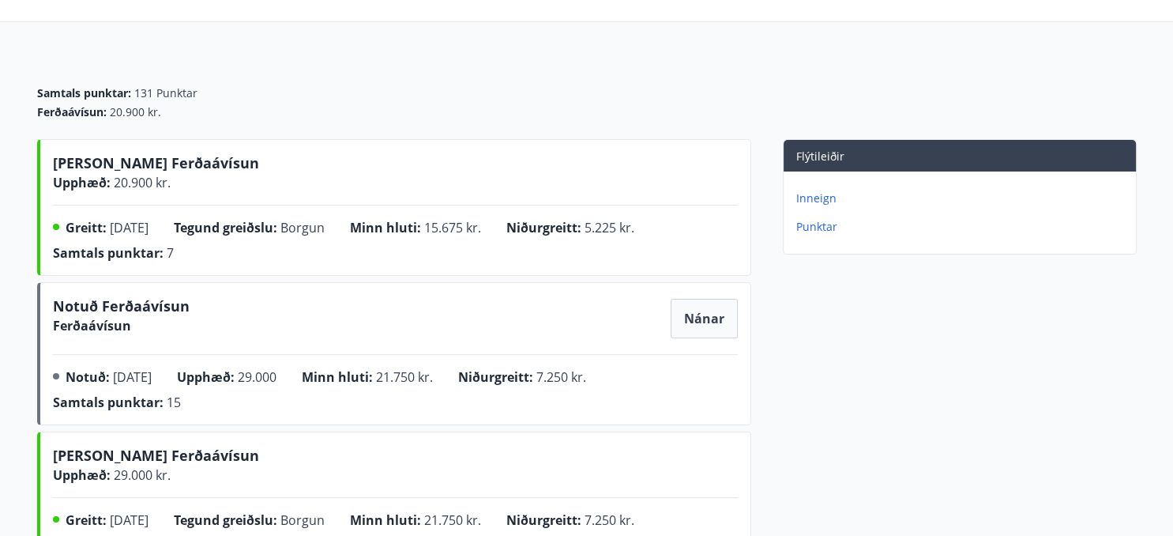
click at [1063, 400] on div "Flýtileiðir Inneign Punktar" at bounding box center [943, 356] width 385 height 435
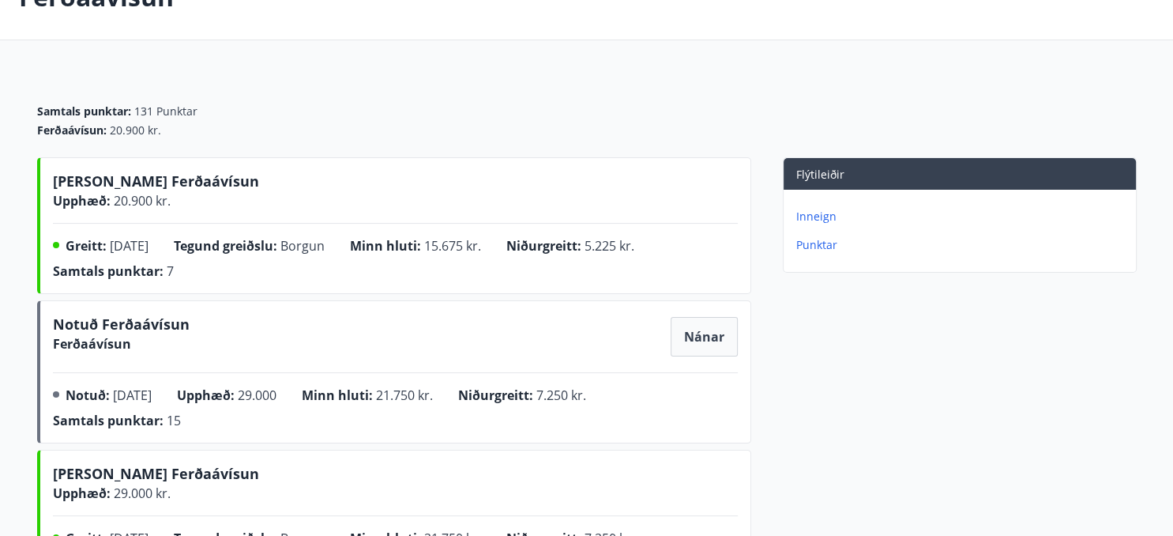
scroll to position [0, 0]
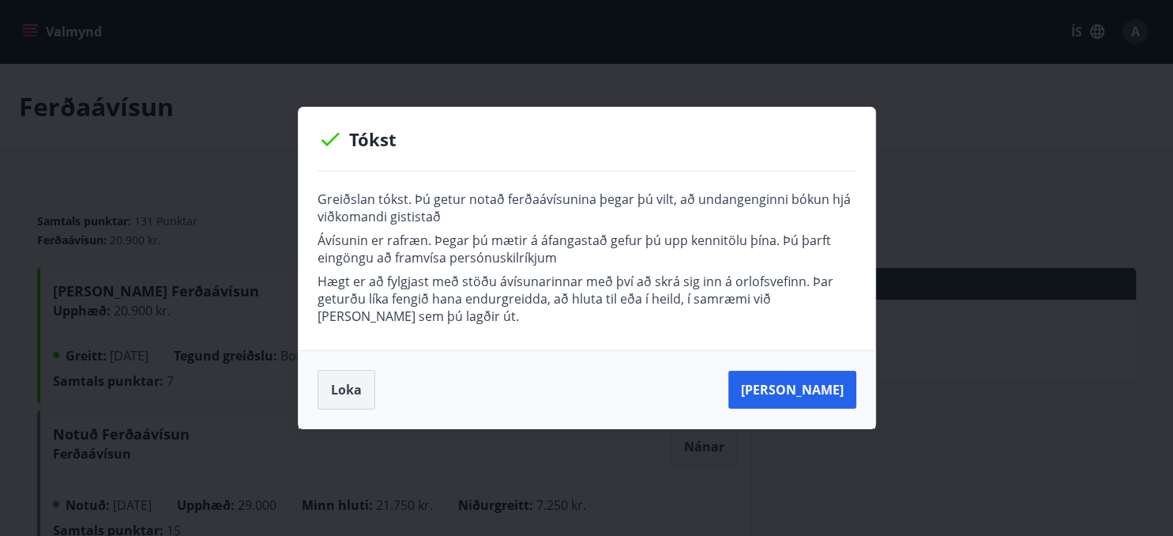
click at [349, 386] on button "Loka" at bounding box center [347, 389] width 58 height 39
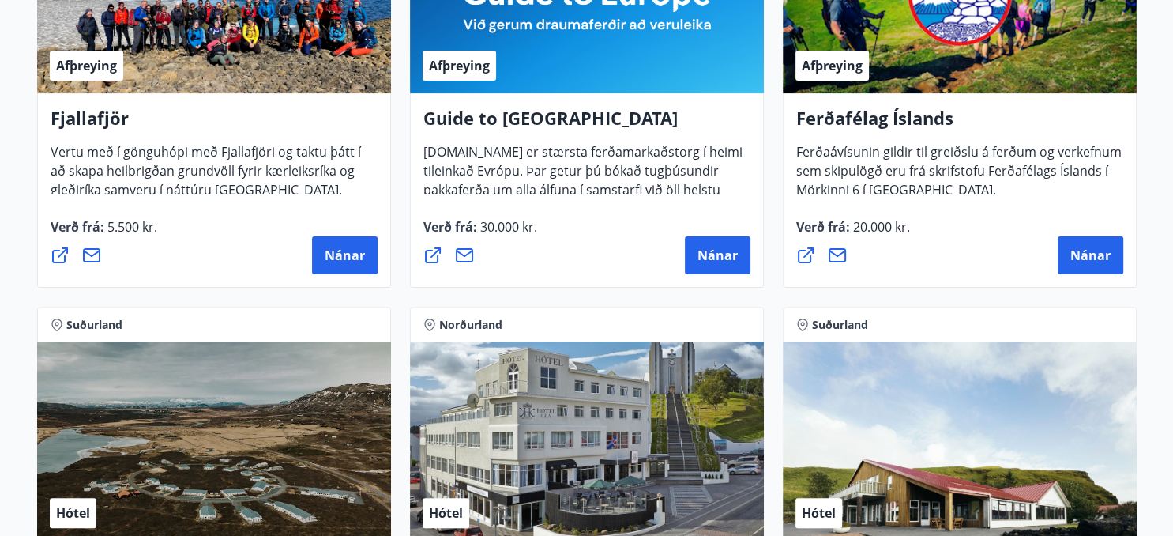
scroll to position [934, 0]
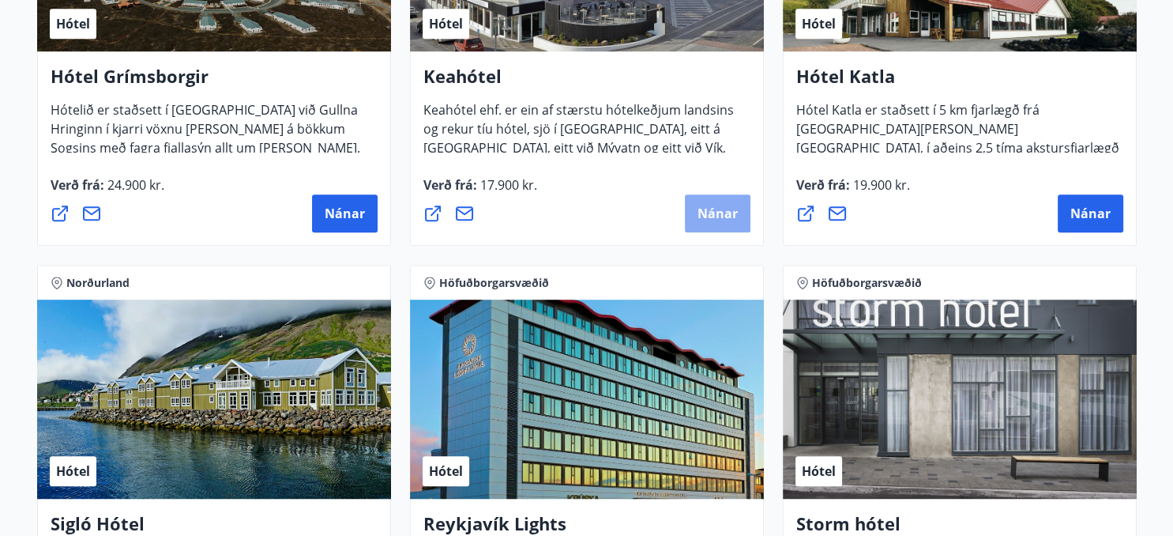
click at [715, 214] on span "Nánar" at bounding box center [718, 213] width 40 height 17
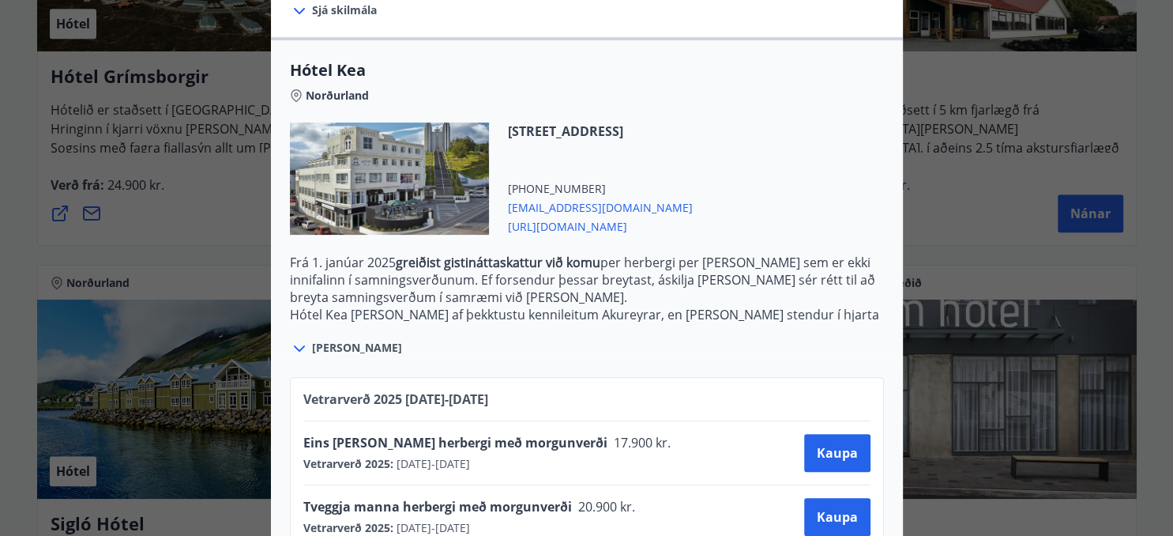
scroll to position [372, 0]
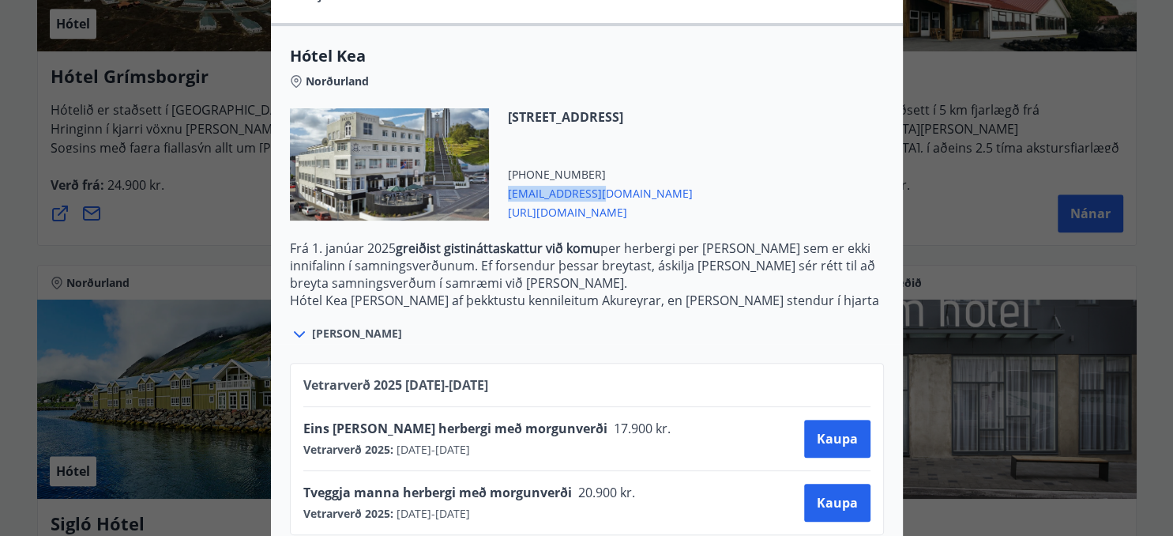
drag, startPoint x: 604, startPoint y: 174, endPoint x: 507, endPoint y: 176, distance: 97.2
click at [507, 175] on div "Hafnarstræti 87-89, 600 Akureyri +354 4602080 kea@keahotels.is https://www.keah…" at bounding box center [591, 164] width 204 height 112
click at [521, 182] on span "[EMAIL_ADDRESS][DOMAIN_NAME]" at bounding box center [600, 191] width 185 height 19
click at [582, 182] on span "[EMAIL_ADDRESS][DOMAIN_NAME]" at bounding box center [600, 191] width 185 height 19
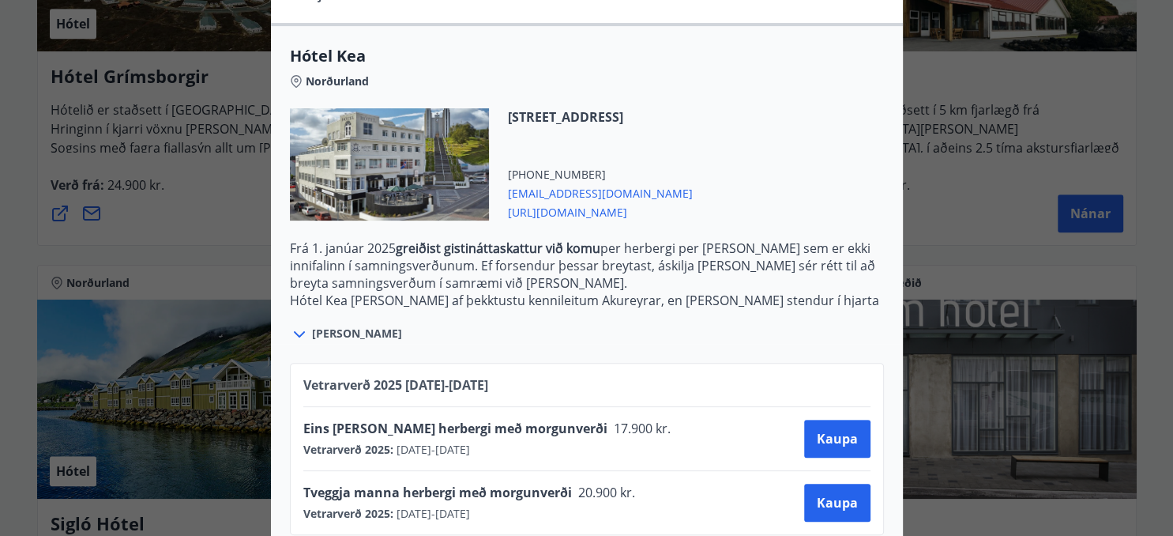
click at [848, 110] on div "Hafnarstræti 87-89, 600 Akureyri +354 4602080 kea@keahotels.is https://www.keah…" at bounding box center [587, 173] width 594 height 131
drag, startPoint x: 600, startPoint y: 174, endPoint x: 501, endPoint y: 175, distance: 98.8
click at [501, 175] on div "Hafnarstræti 87-89, 600 Akureyri +354 4602080 kea@keahotels.is https://www.keah…" at bounding box center [591, 164] width 204 height 112
copy span "[EMAIL_ADDRESS][DOMAIN_NAME]"
